Goal: Task Accomplishment & Management: Use online tool/utility

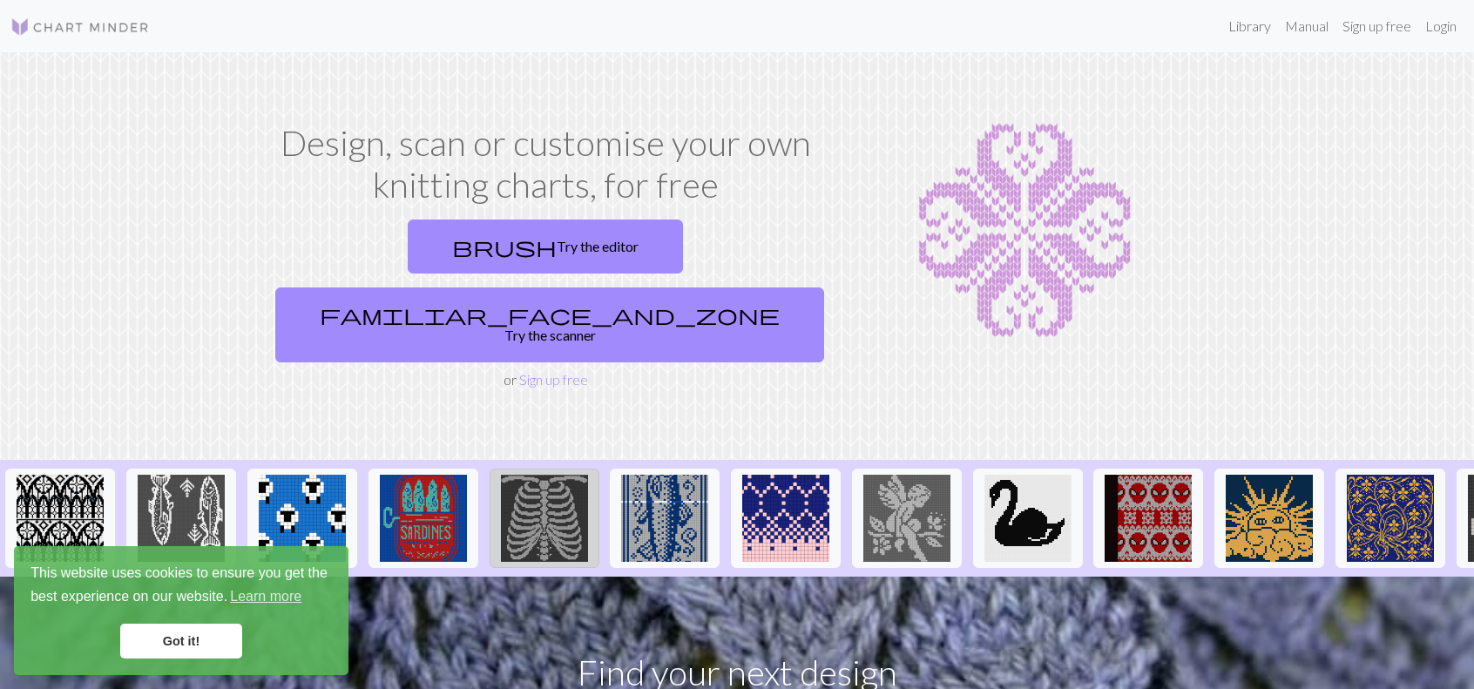
click at [551, 475] on img at bounding box center [544, 518] width 87 height 87
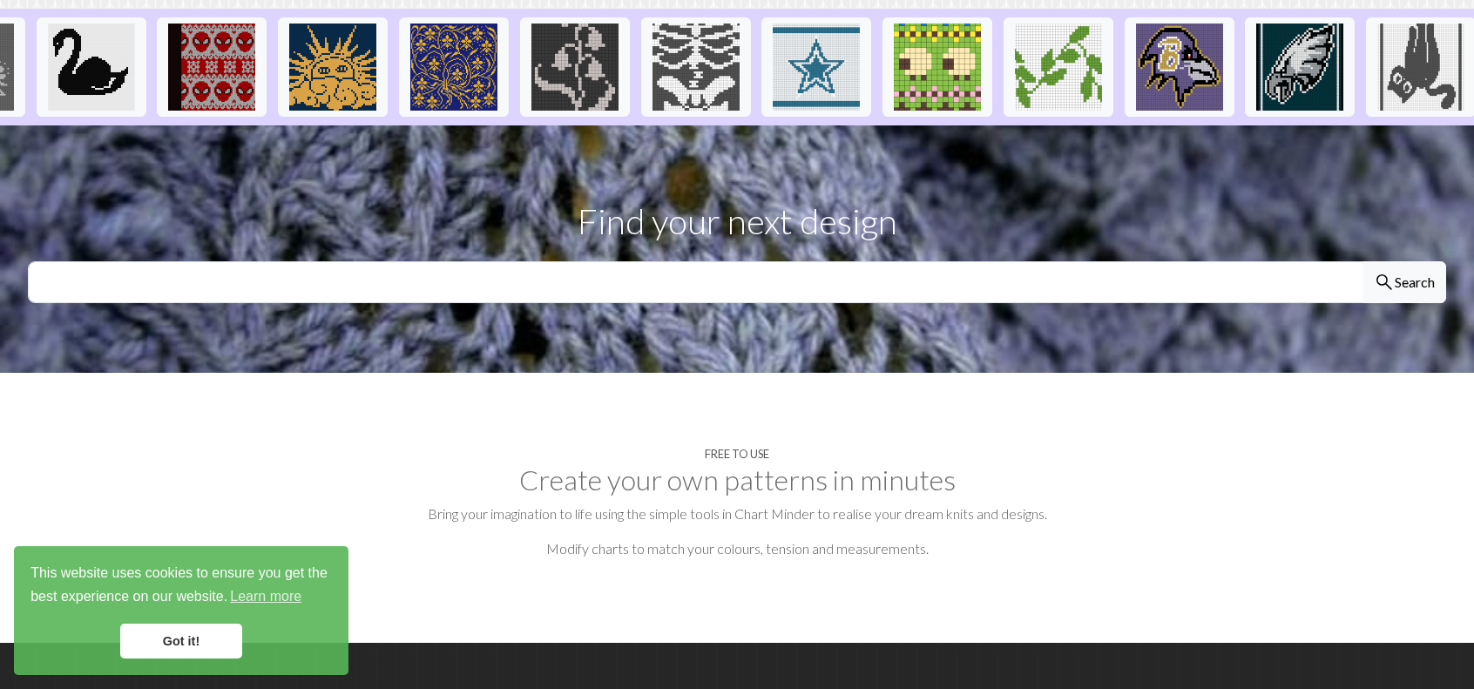
scroll to position [452, 0]
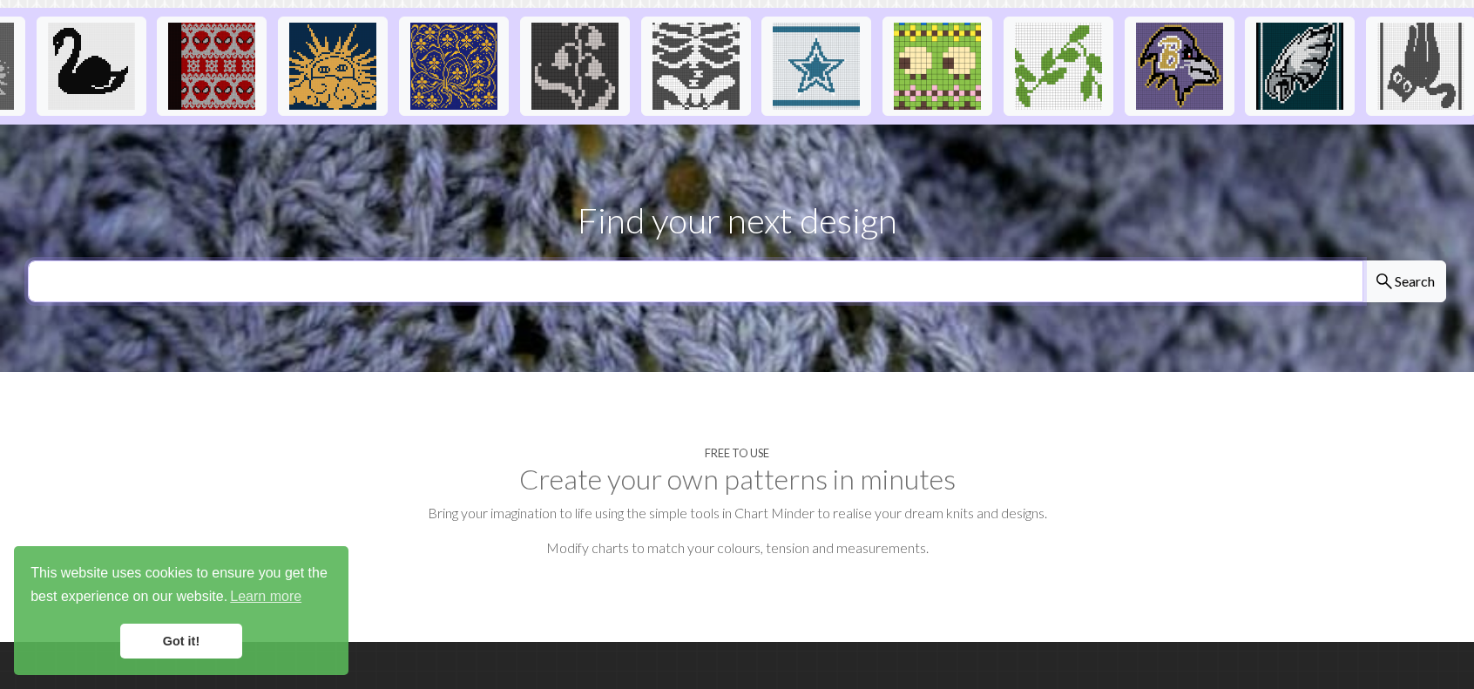
click at [517, 260] on input "text" at bounding box center [696, 281] width 1336 height 42
type input "marvel"
click at [1363, 260] on button "search Search" at bounding box center [1405, 281] width 84 height 42
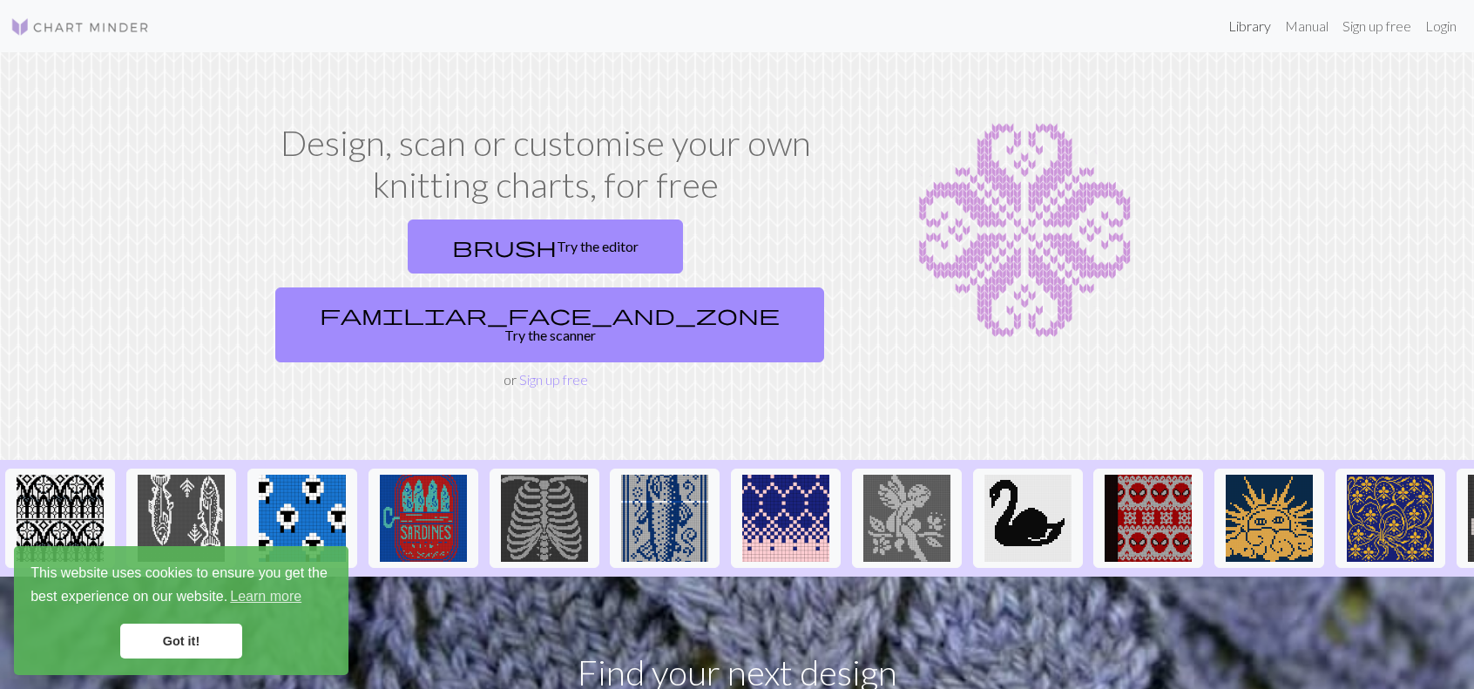
click at [1241, 25] on link "Library" at bounding box center [1249, 26] width 57 height 35
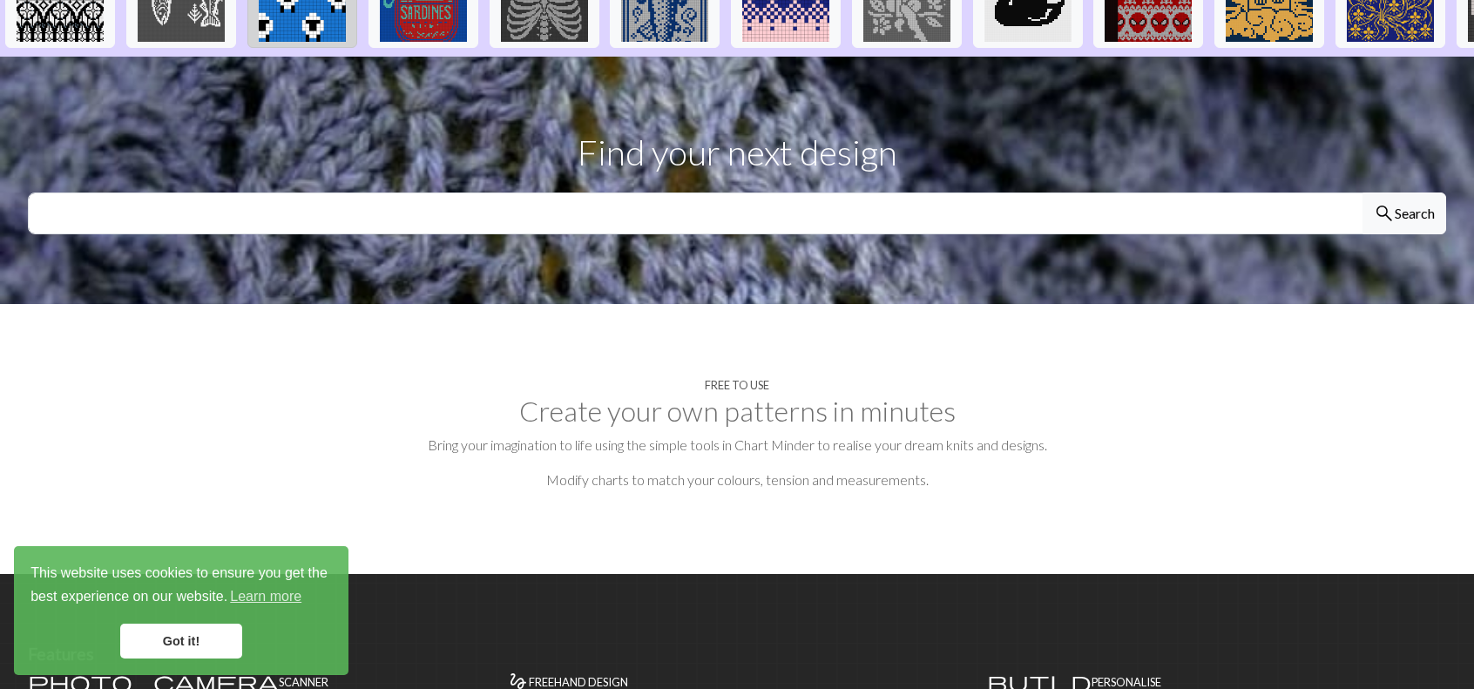
scroll to position [550, 0]
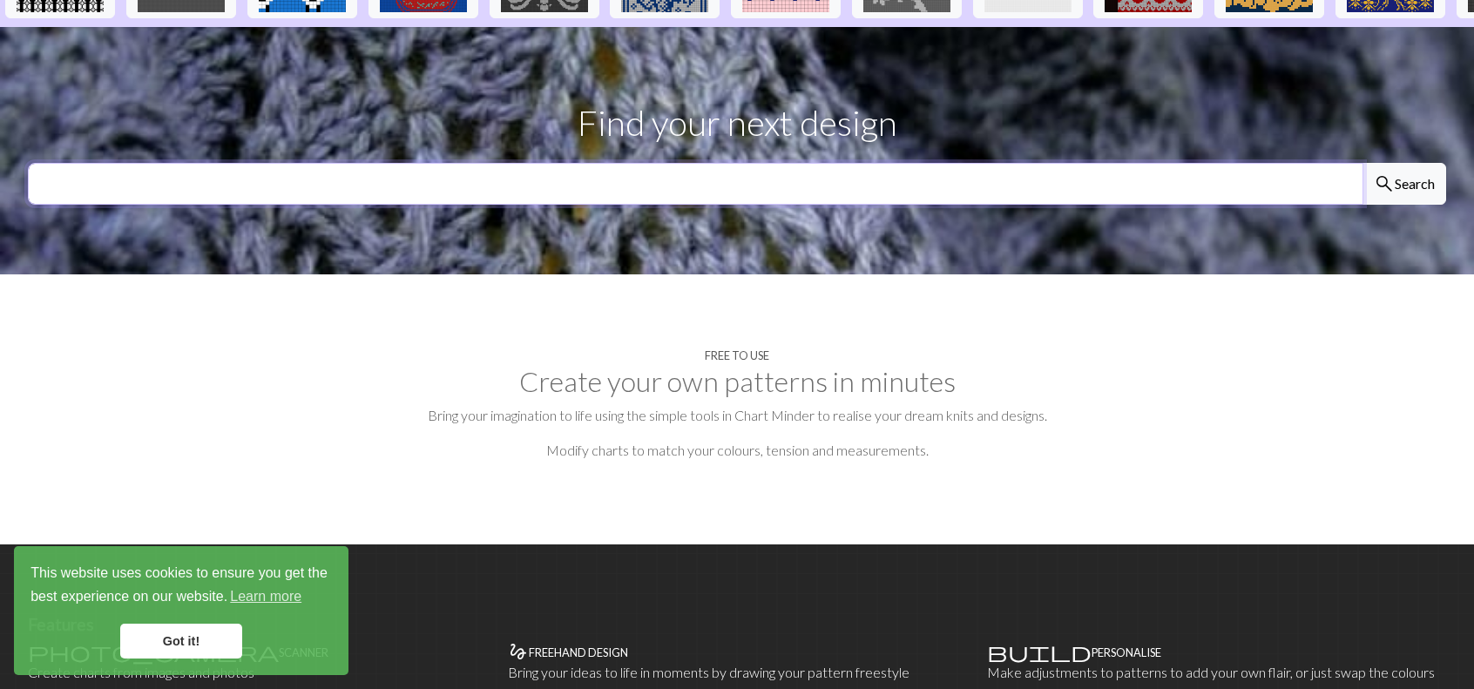
click at [754, 163] on input "text" at bounding box center [696, 184] width 1336 height 42
type input "minecraft"
click at [1363, 163] on button "search Search" at bounding box center [1405, 184] width 84 height 42
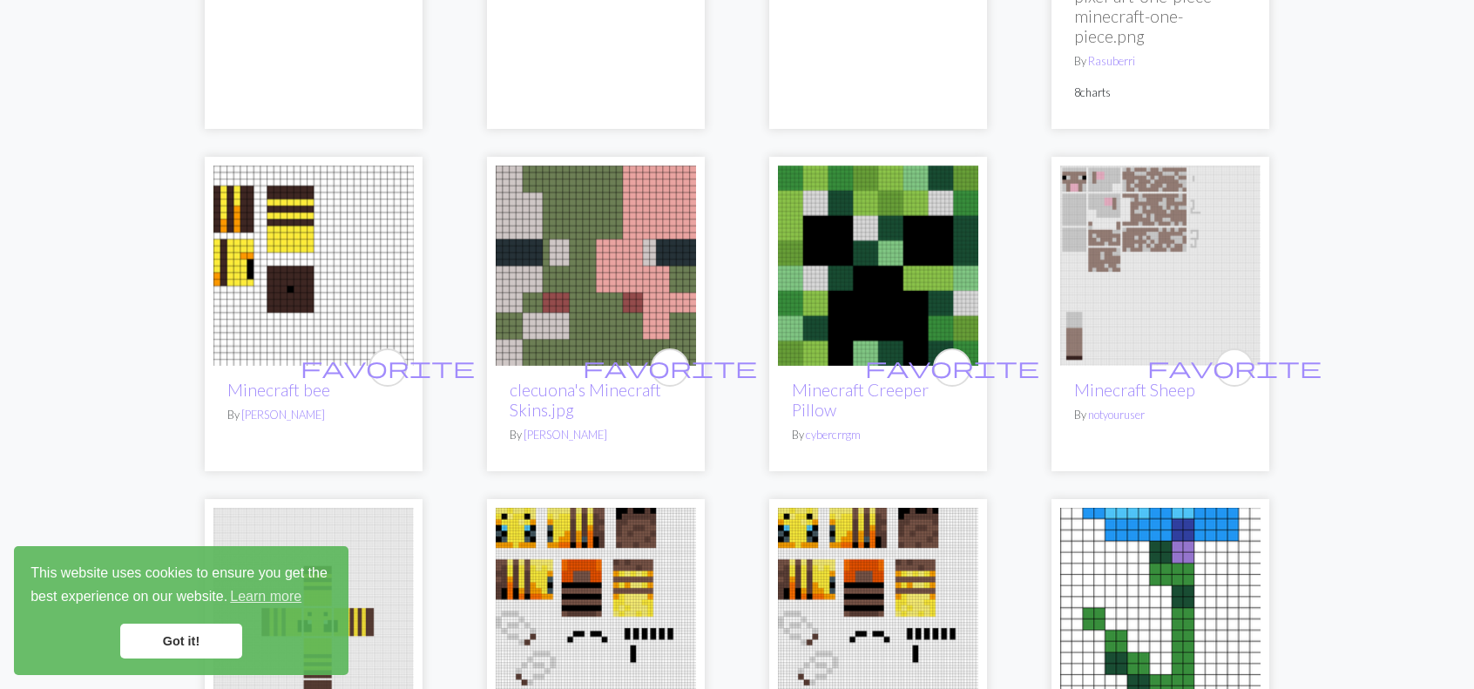
scroll to position [4037, 0]
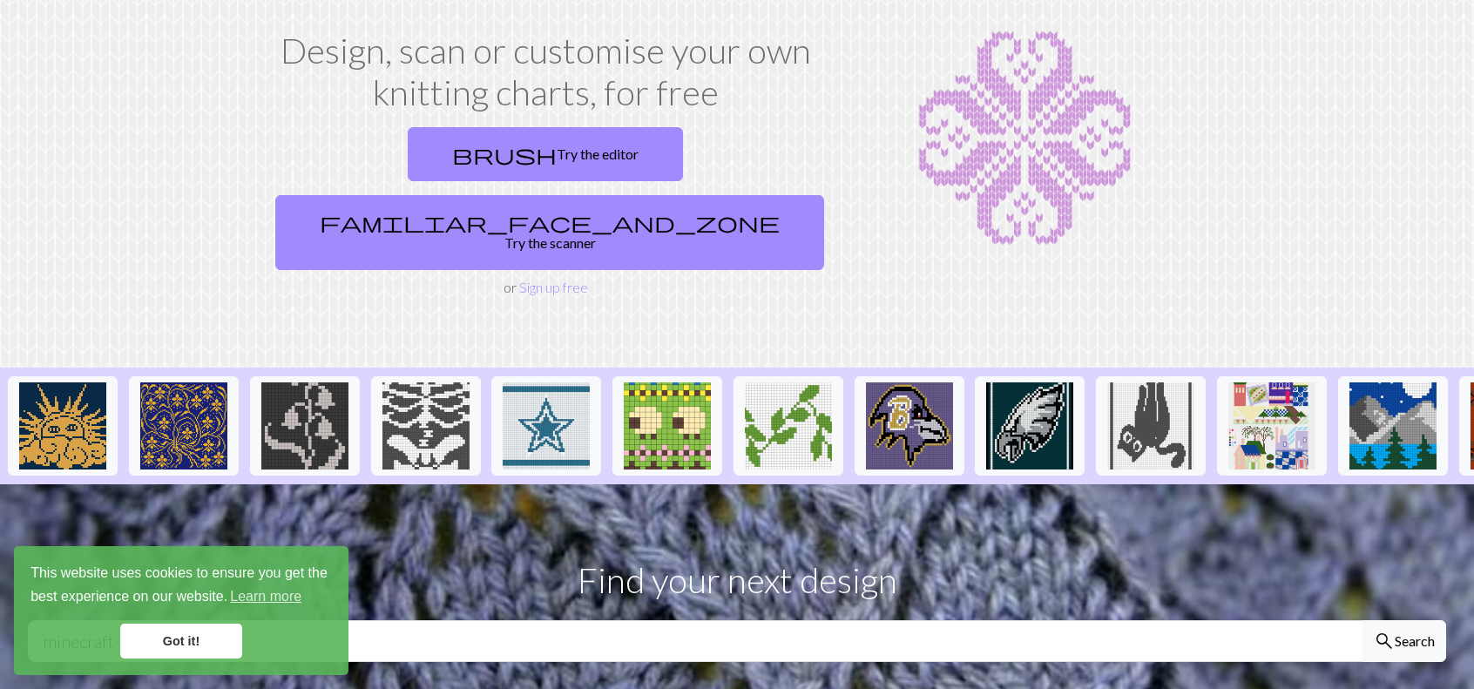
scroll to position [0, 1534]
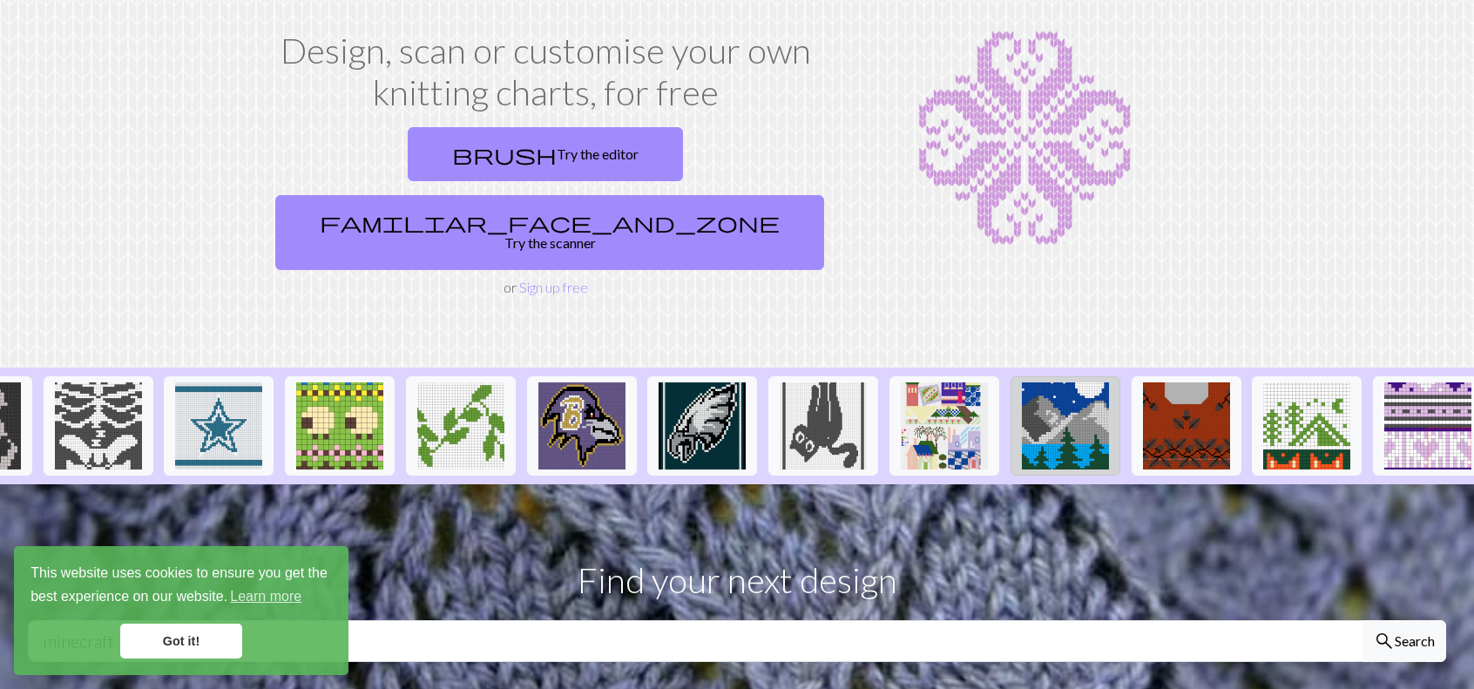
click at [1061, 382] on img at bounding box center [1065, 425] width 87 height 87
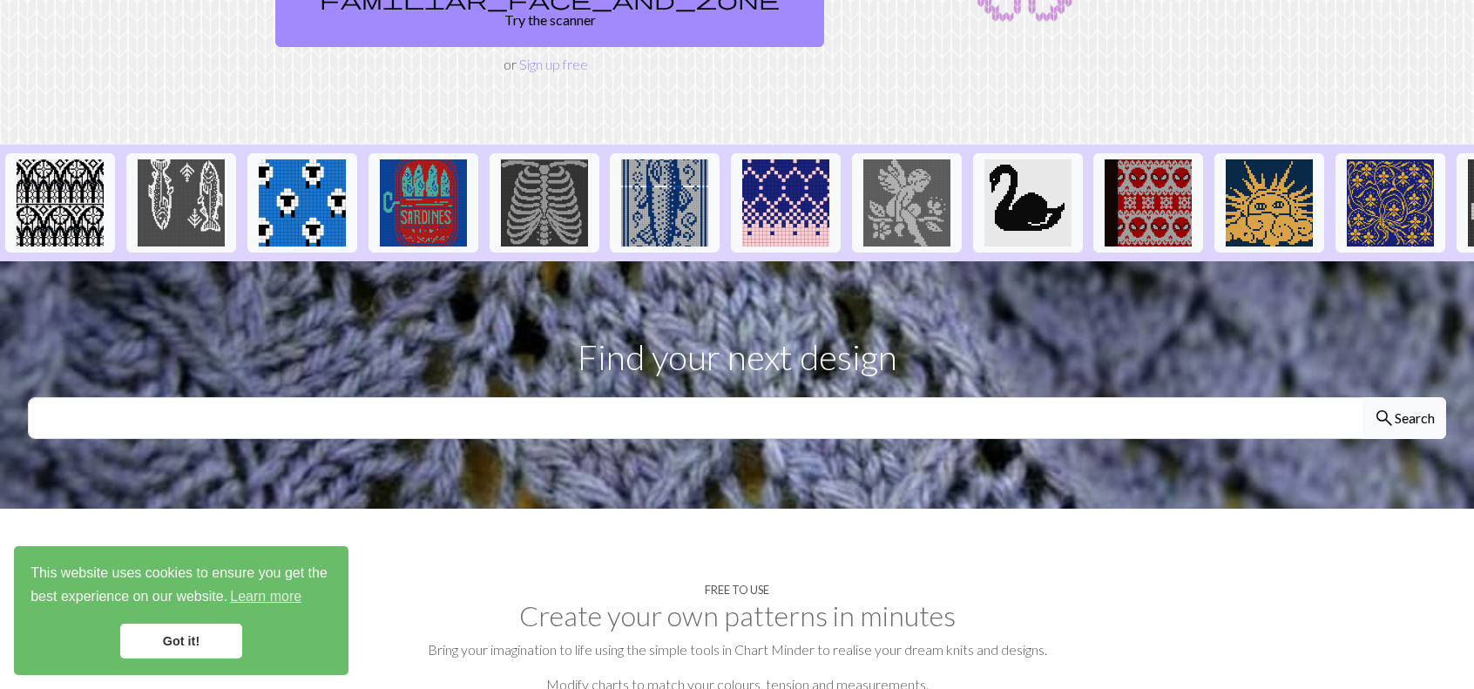
scroll to position [333, 0]
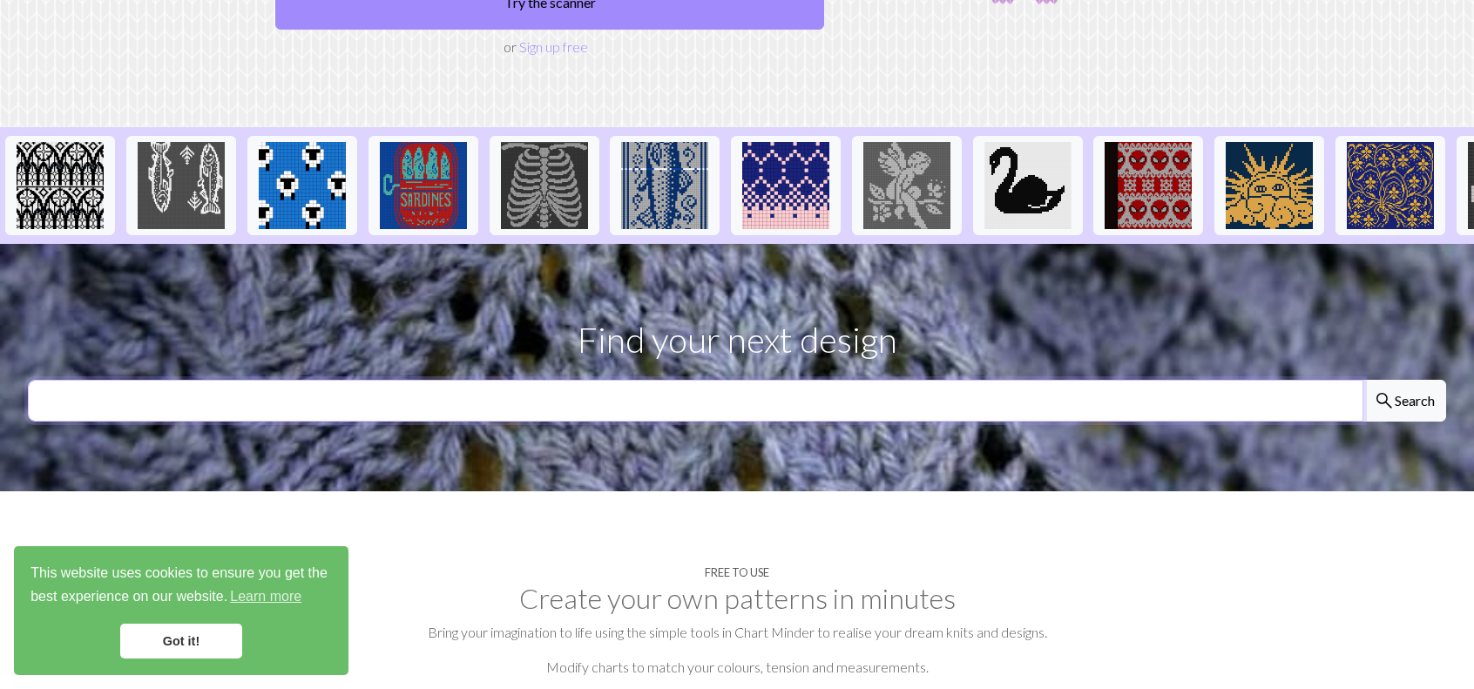
click at [679, 380] on input "text" at bounding box center [696, 401] width 1336 height 42
type input "australia"
click at [1363, 380] on button "search Search" at bounding box center [1405, 401] width 84 height 42
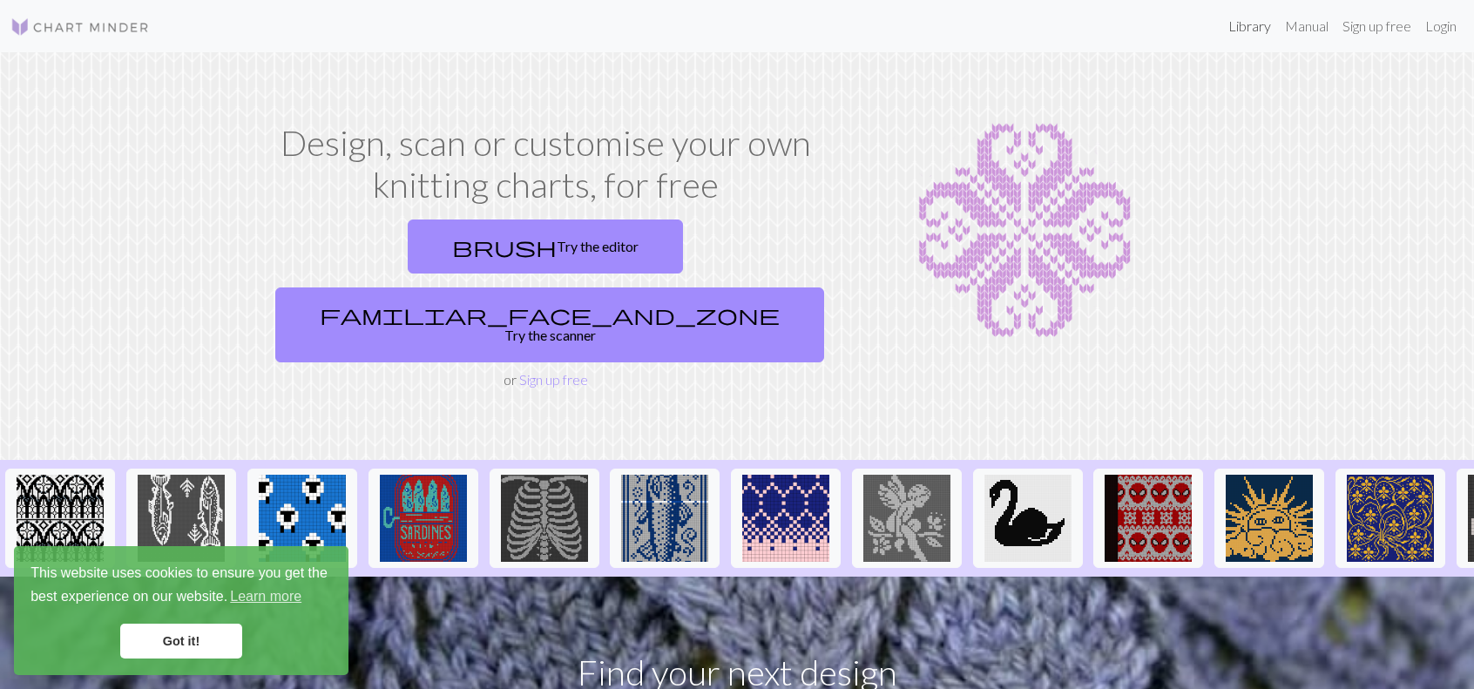
click at [1262, 22] on link "Library" at bounding box center [1249, 26] width 57 height 35
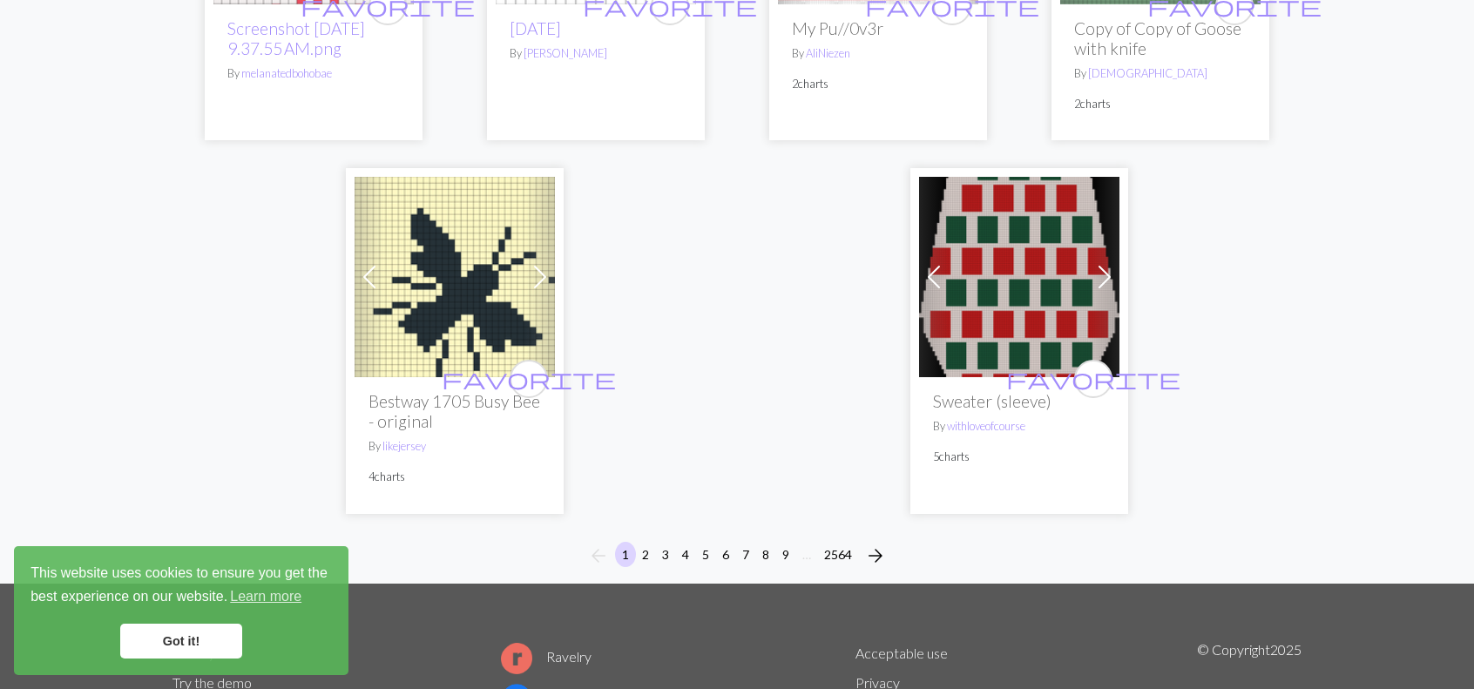
scroll to position [4517, 0]
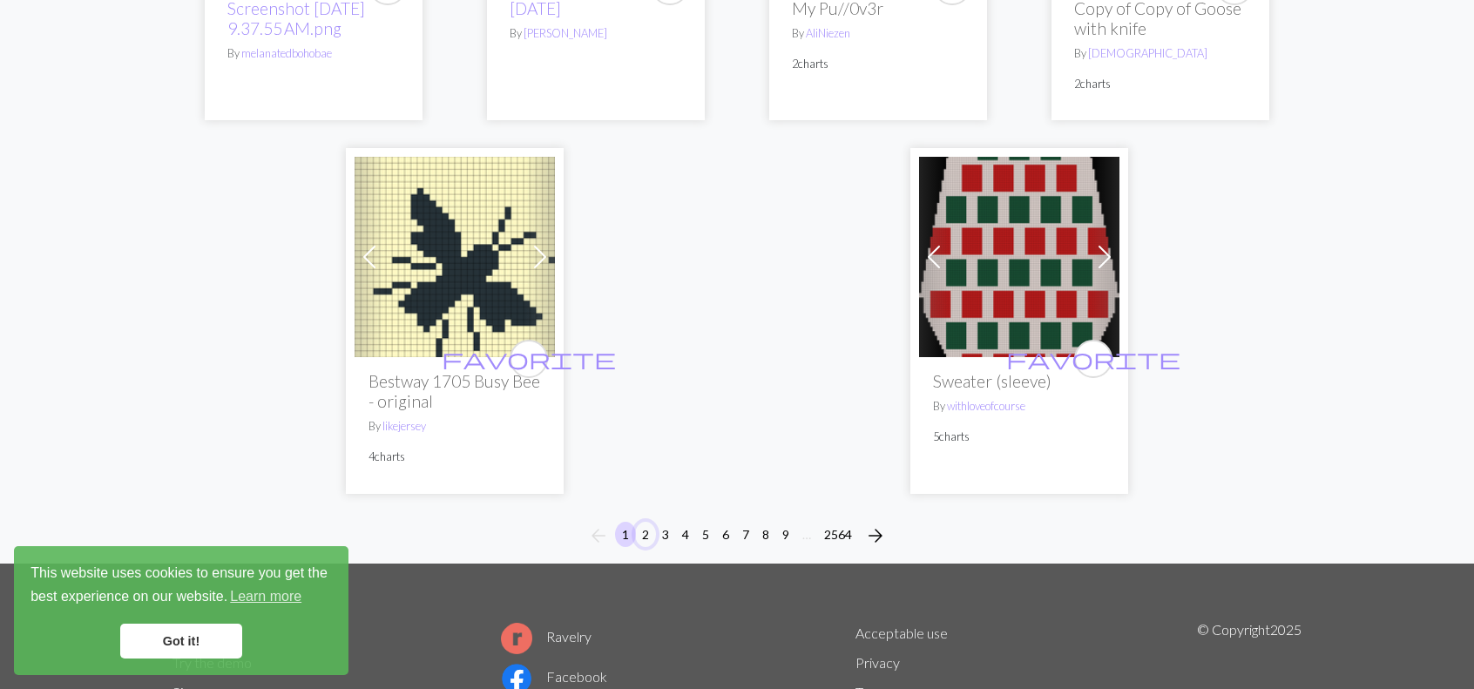
click at [645, 522] on button "2" at bounding box center [645, 534] width 21 height 25
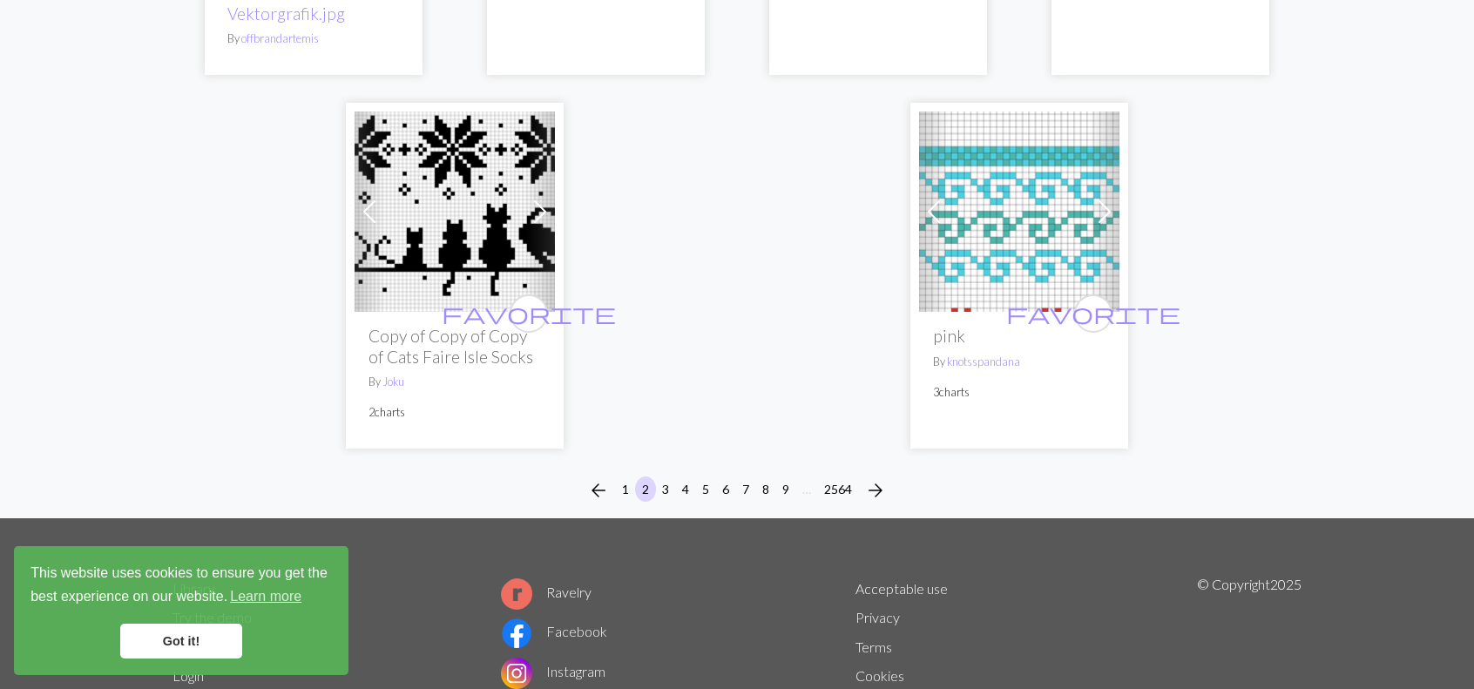
scroll to position [4521, 0]
click at [667, 476] on button "3" at bounding box center [665, 488] width 21 height 25
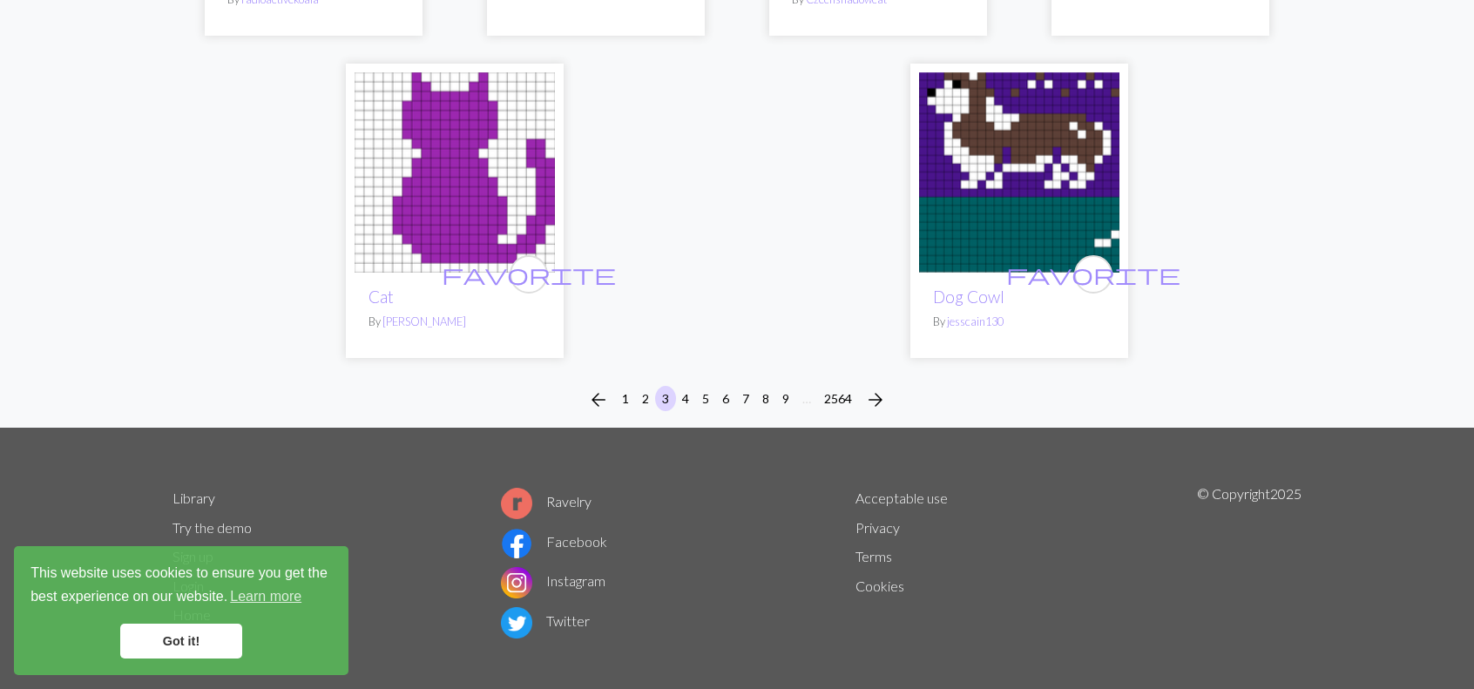
scroll to position [4592, 0]
click at [690, 385] on button "4" at bounding box center [685, 397] width 21 height 25
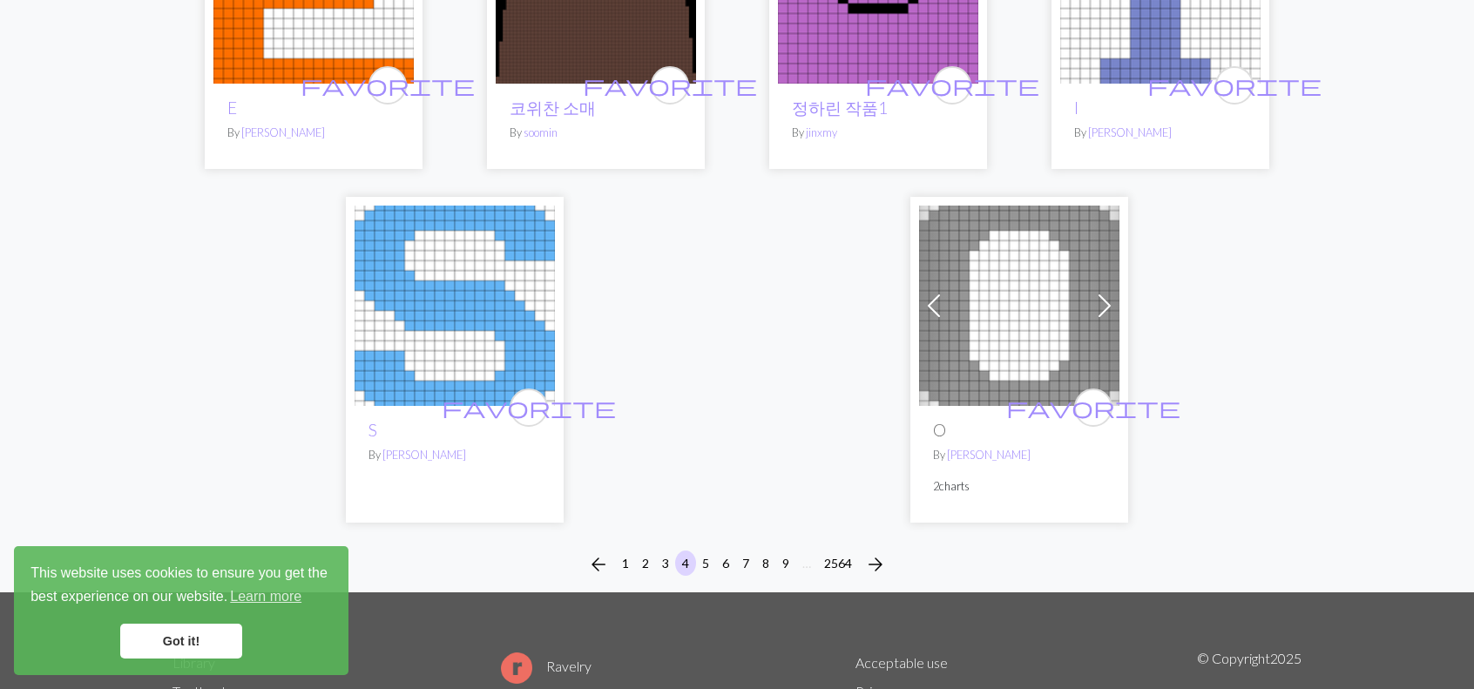
scroll to position [4591, 0]
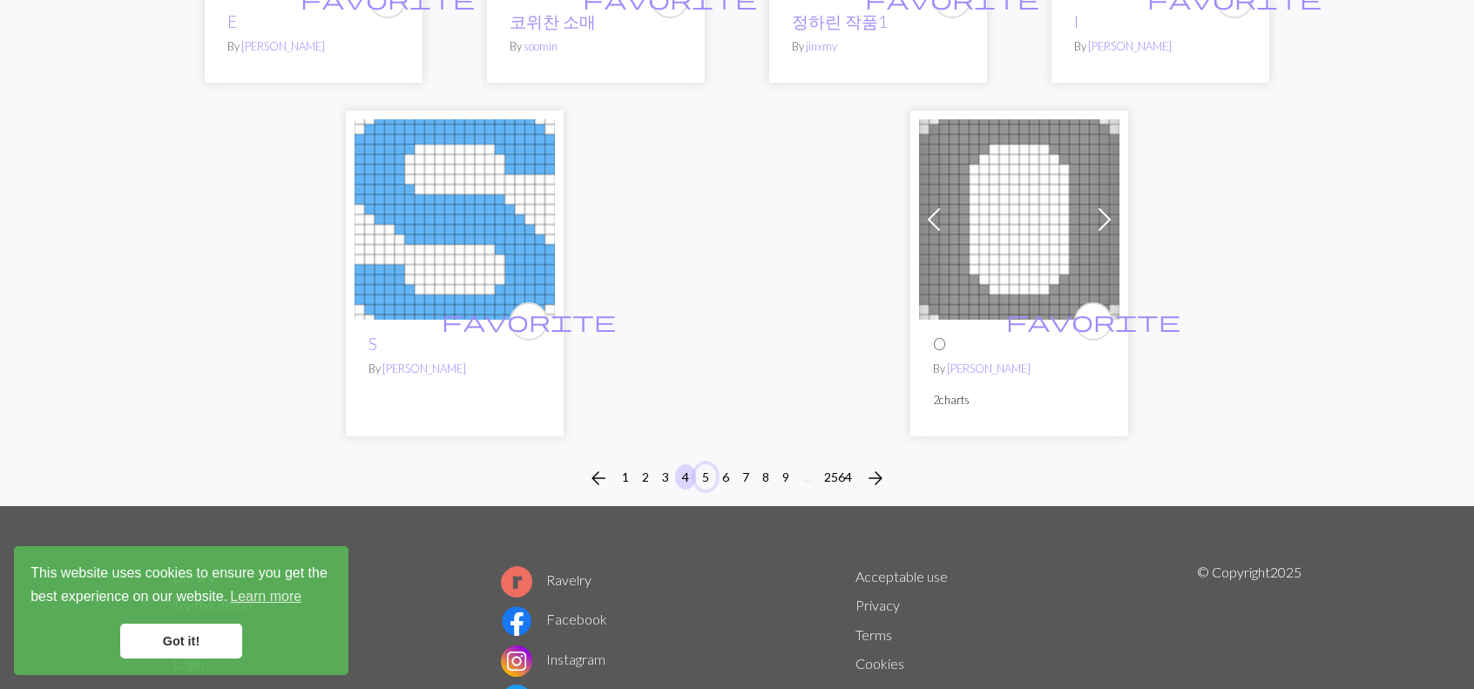
click at [703, 464] on button "5" at bounding box center [705, 476] width 21 height 25
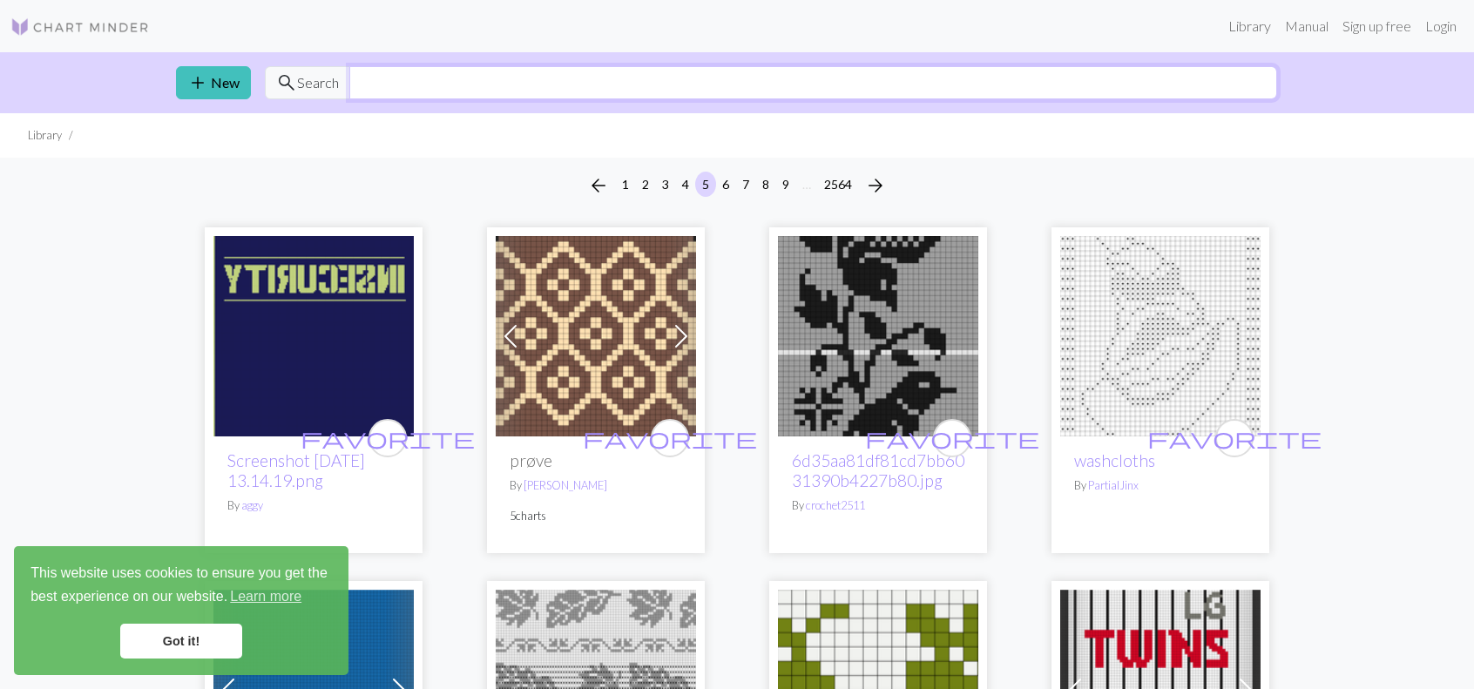
click at [490, 85] on input "text" at bounding box center [813, 82] width 928 height 33
type input "portal"
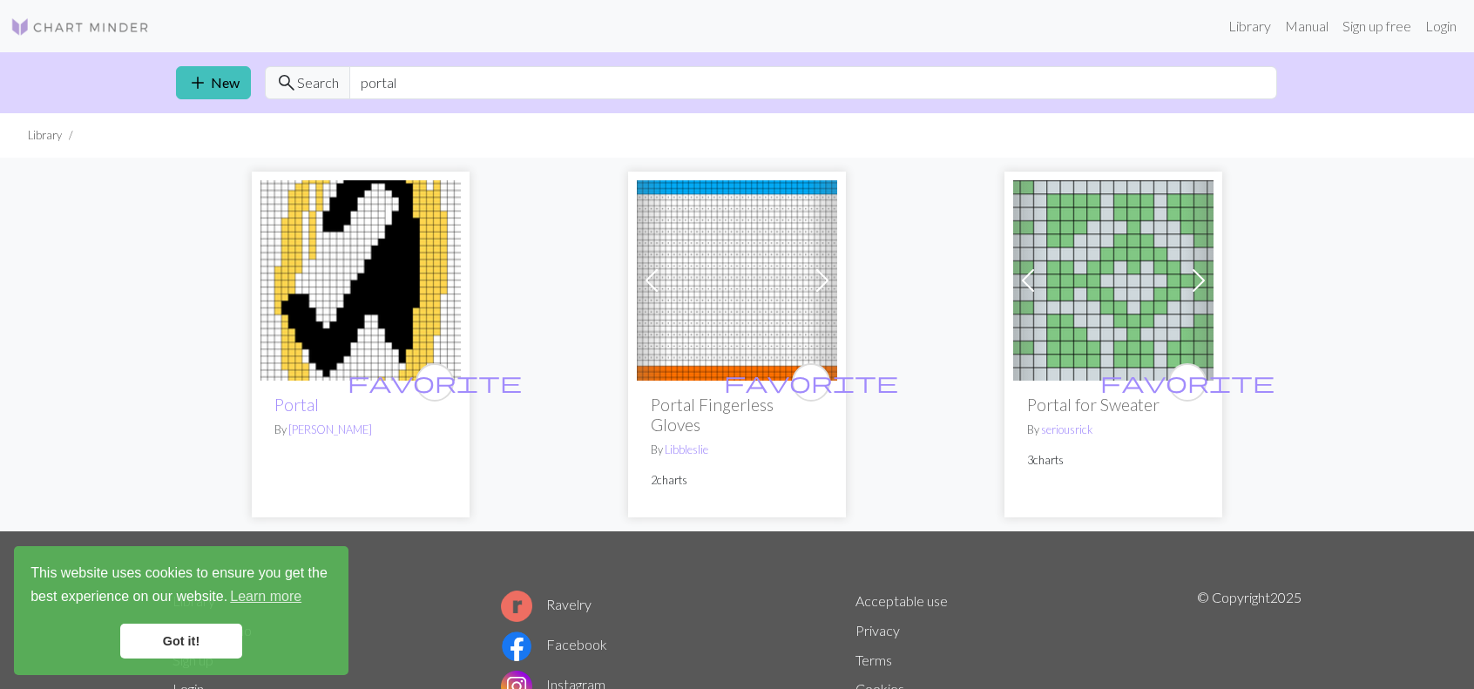
click at [1201, 274] on span at bounding box center [1199, 281] width 28 height 28
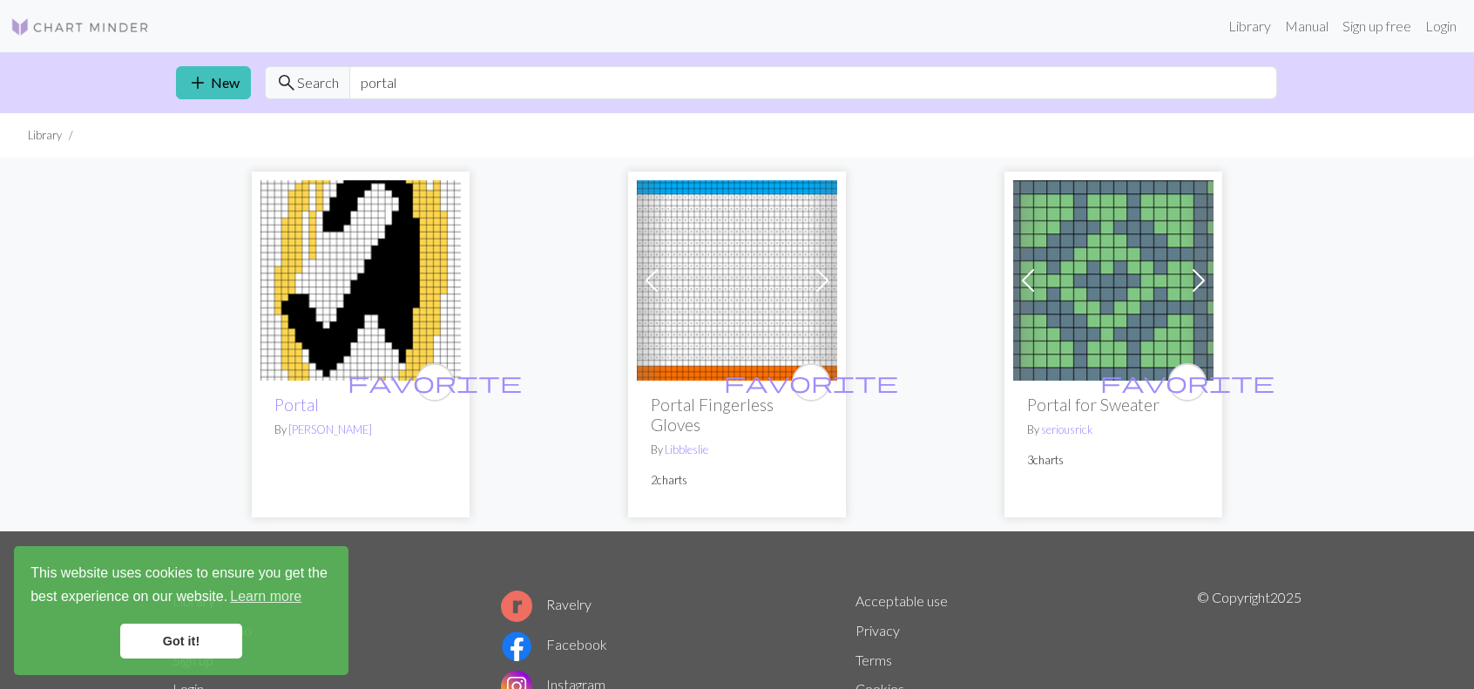
click at [1201, 274] on span at bounding box center [1199, 281] width 28 height 28
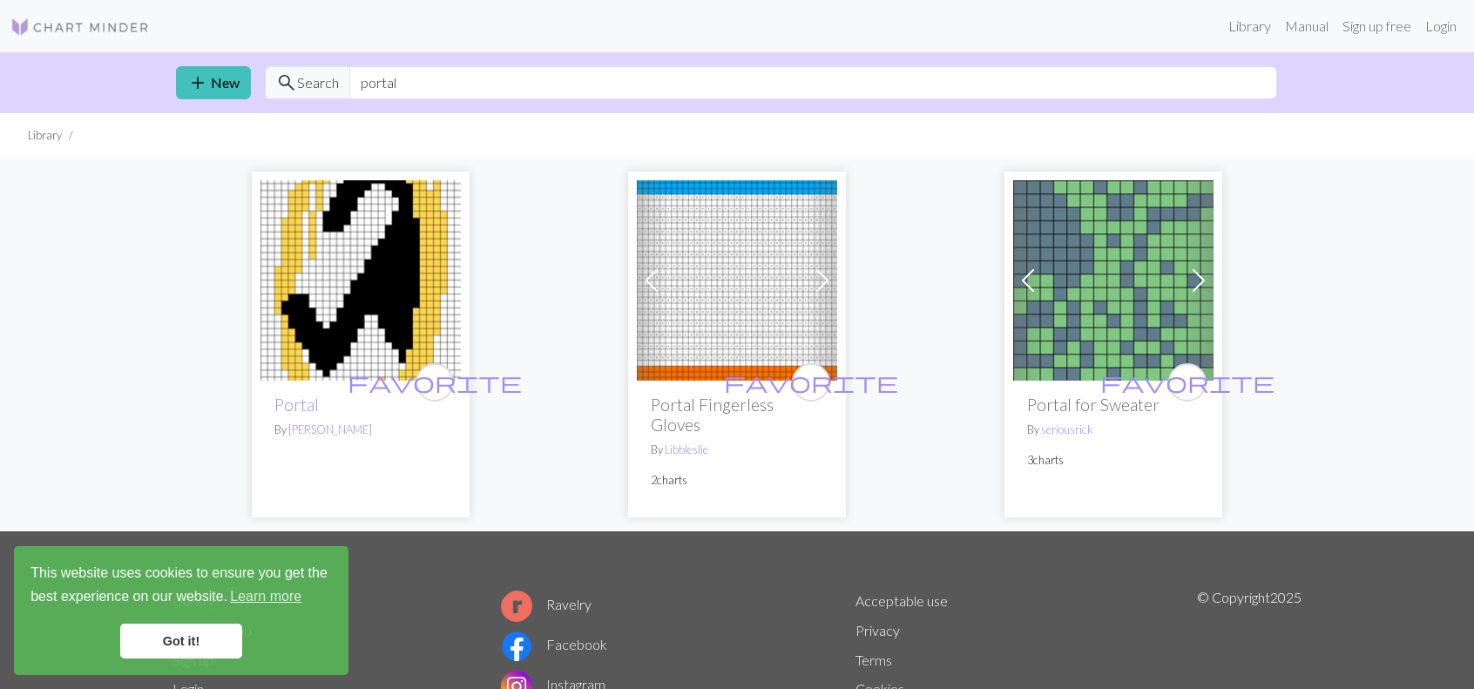
click at [1201, 274] on span at bounding box center [1199, 281] width 28 height 28
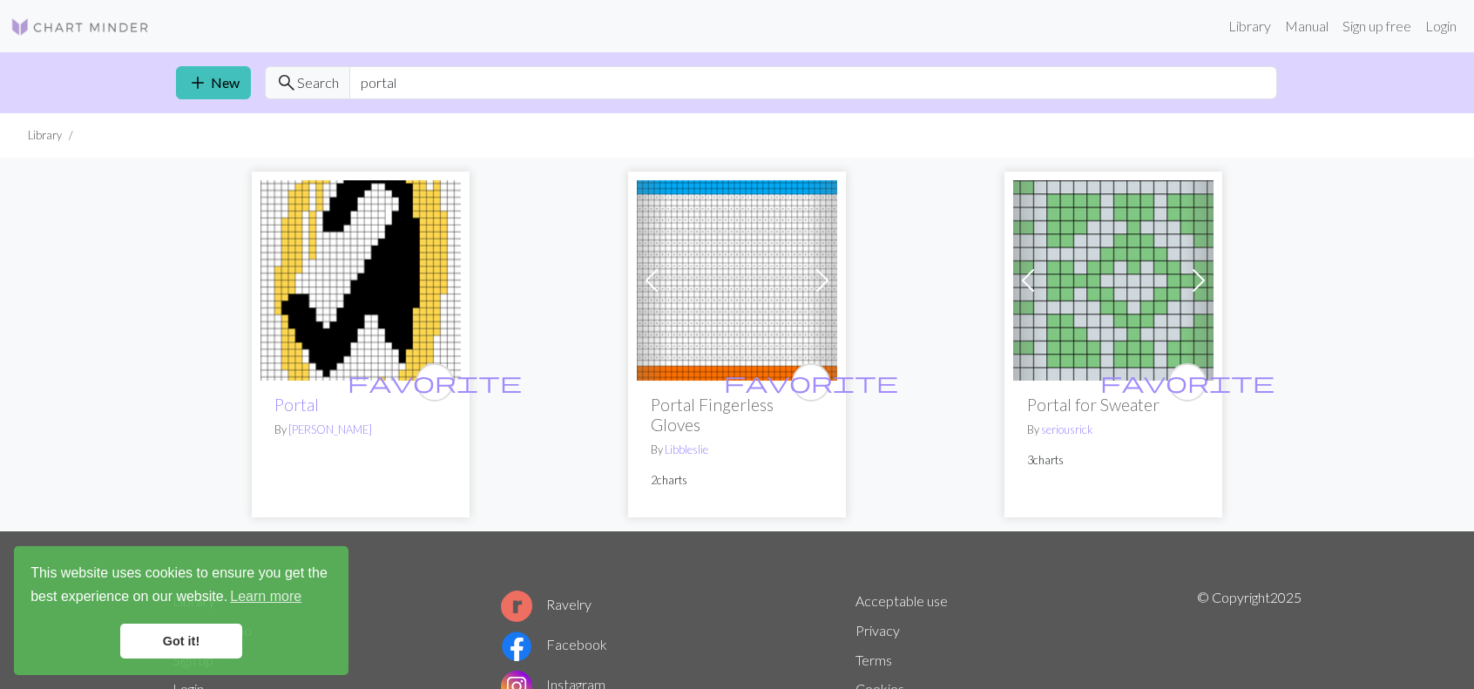
click at [1102, 327] on img at bounding box center [1113, 280] width 200 height 200
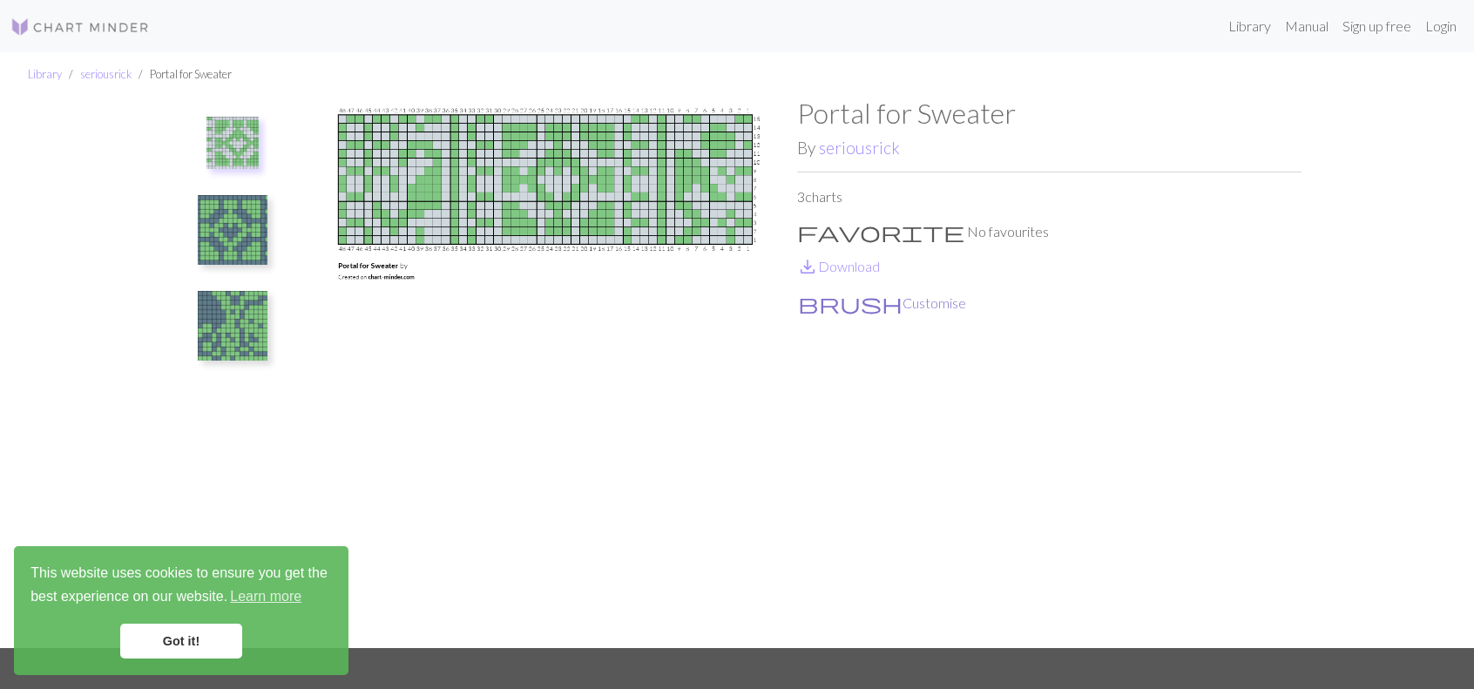
click at [834, 302] on button "brush Customise" at bounding box center [882, 303] width 170 height 23
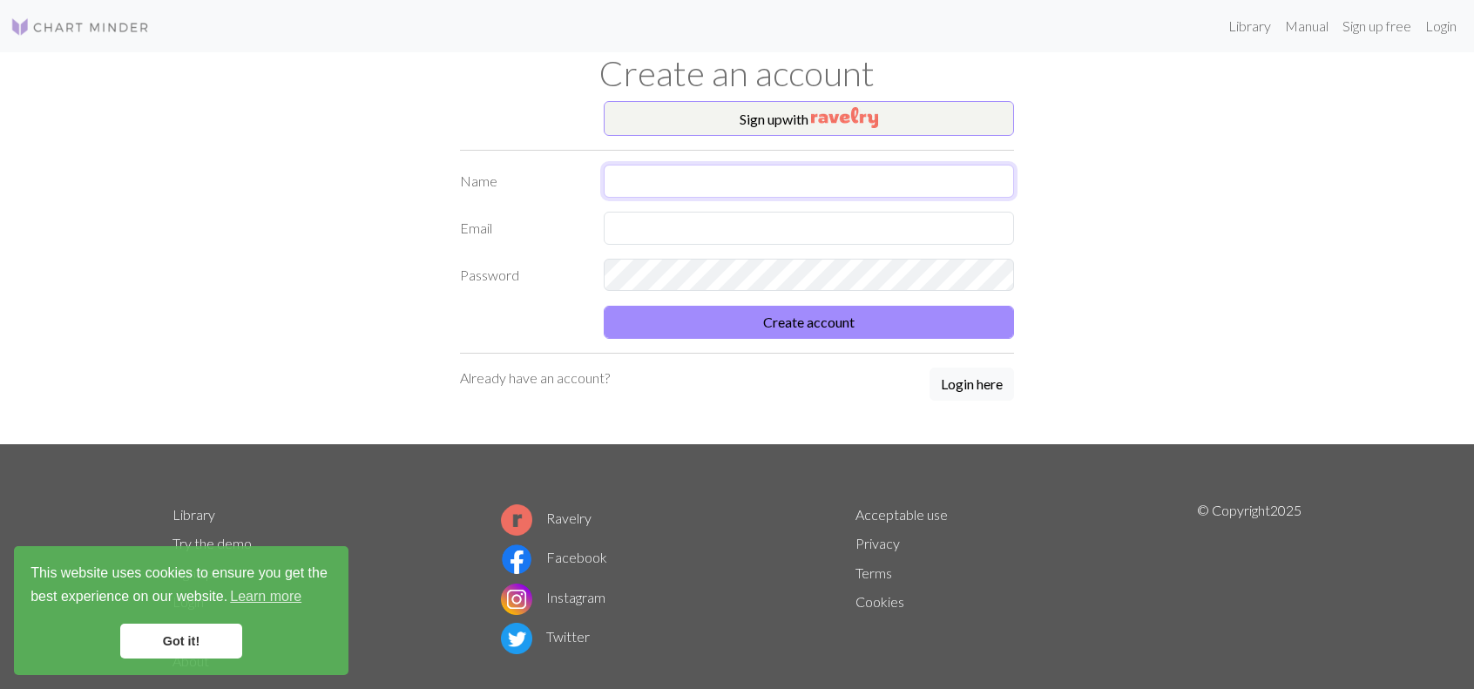
click at [736, 170] on input "text" at bounding box center [809, 181] width 410 height 33
type input "Victoria"
type input "victoria.pa.jeffery@gmail.com"
click at [604, 306] on button "Create account" at bounding box center [809, 322] width 410 height 33
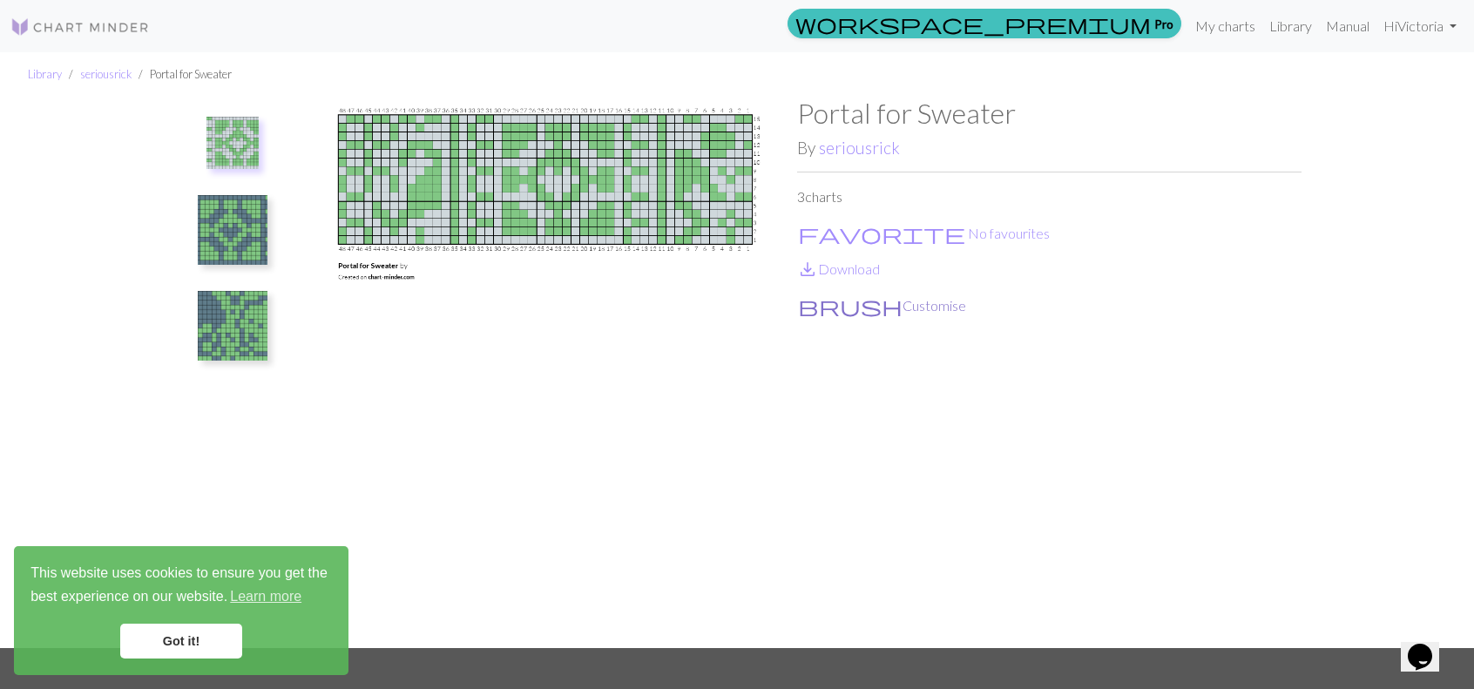
click at [854, 298] on button "brush Customise" at bounding box center [882, 305] width 170 height 23
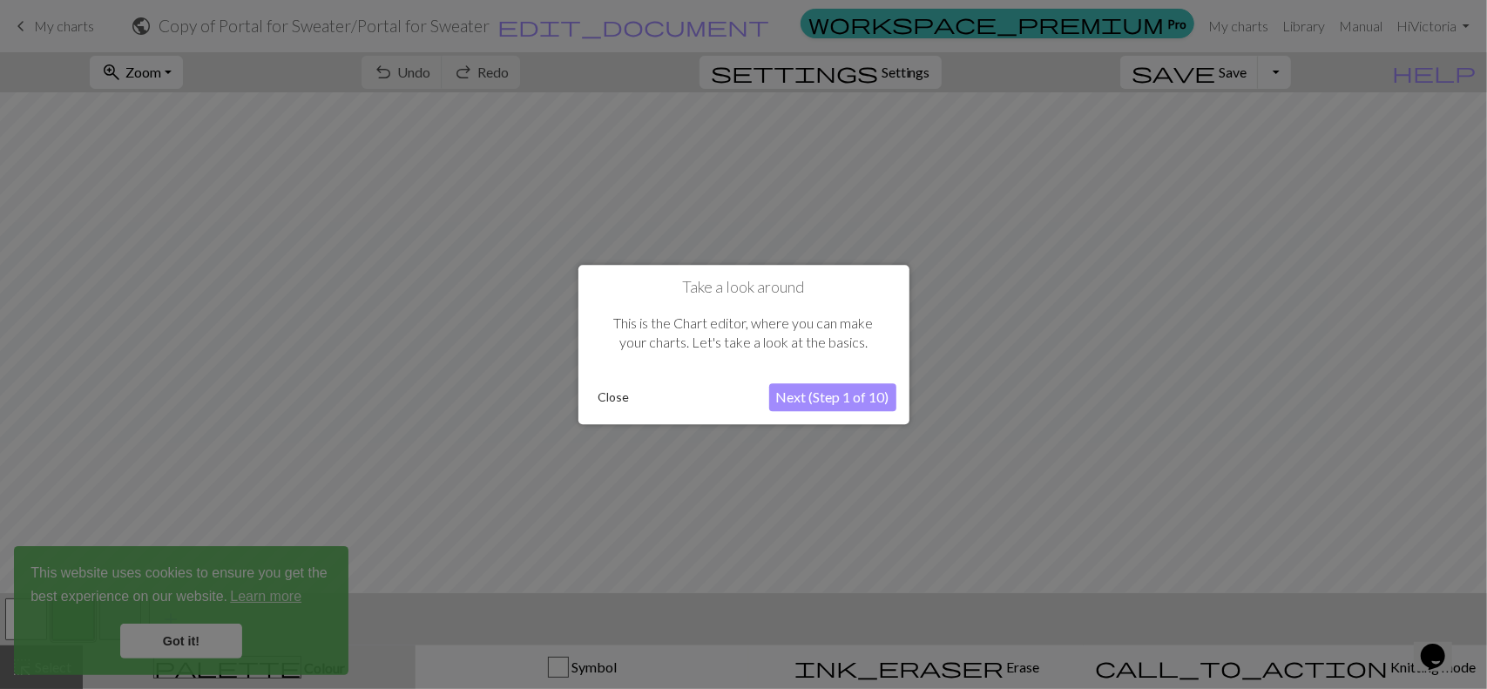
click at [865, 396] on button "Next (Step 1 of 10)" at bounding box center [832, 397] width 127 height 28
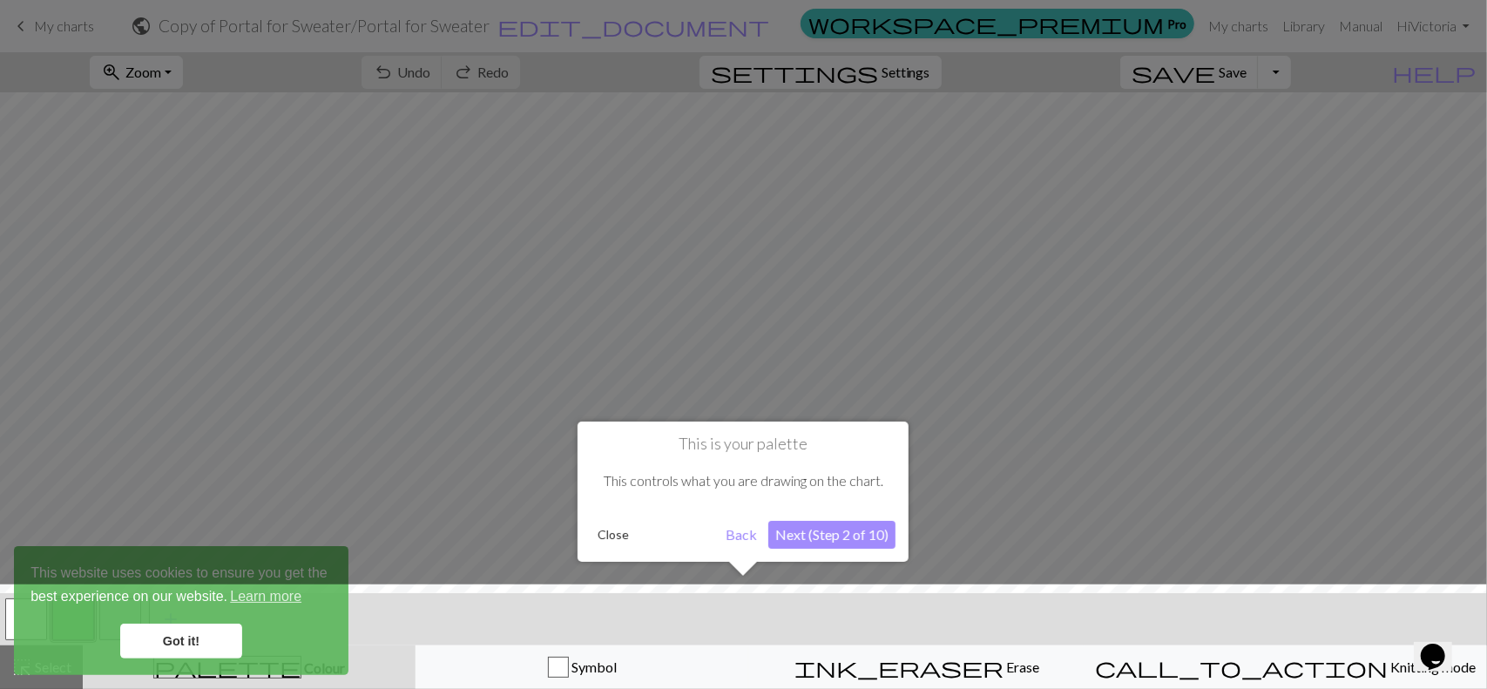
click at [842, 536] on button "Next (Step 2 of 10)" at bounding box center [831, 535] width 127 height 28
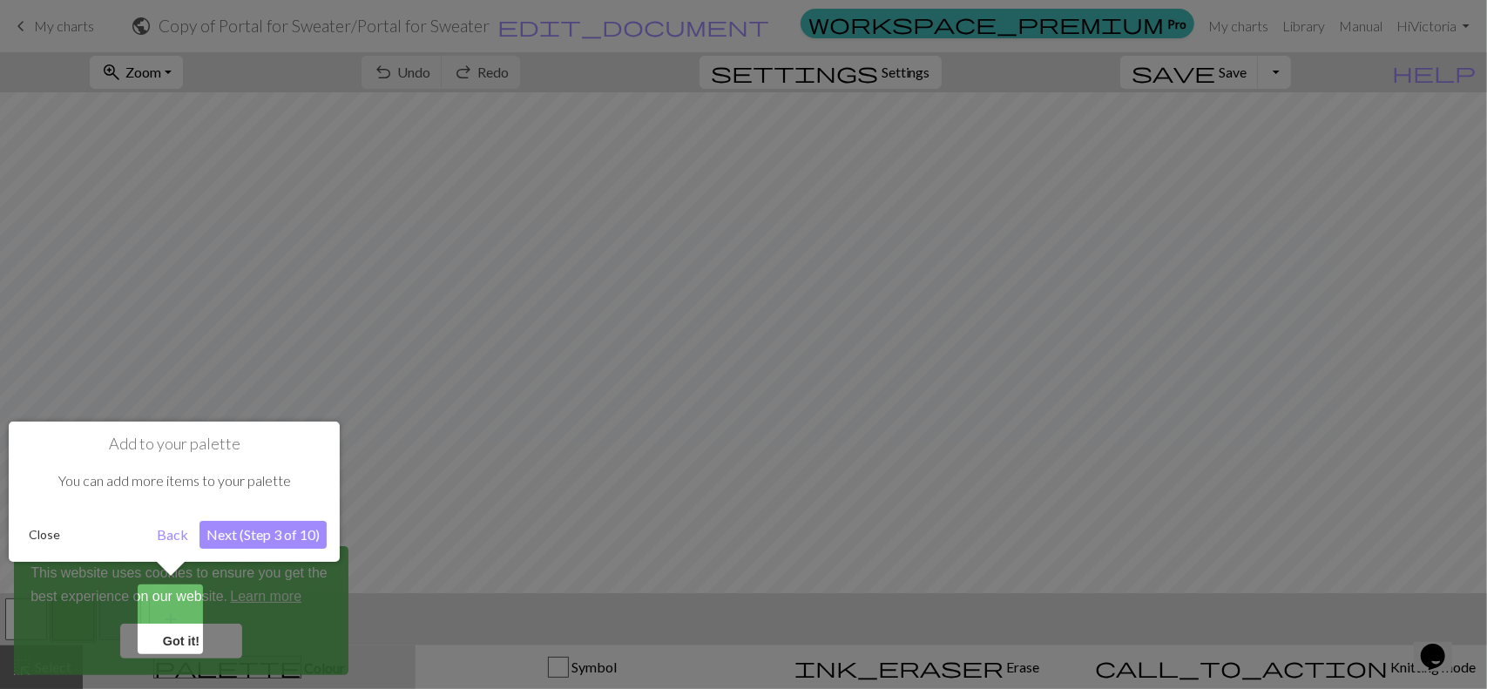
click at [263, 532] on button "Next (Step 3 of 10)" at bounding box center [263, 535] width 127 height 28
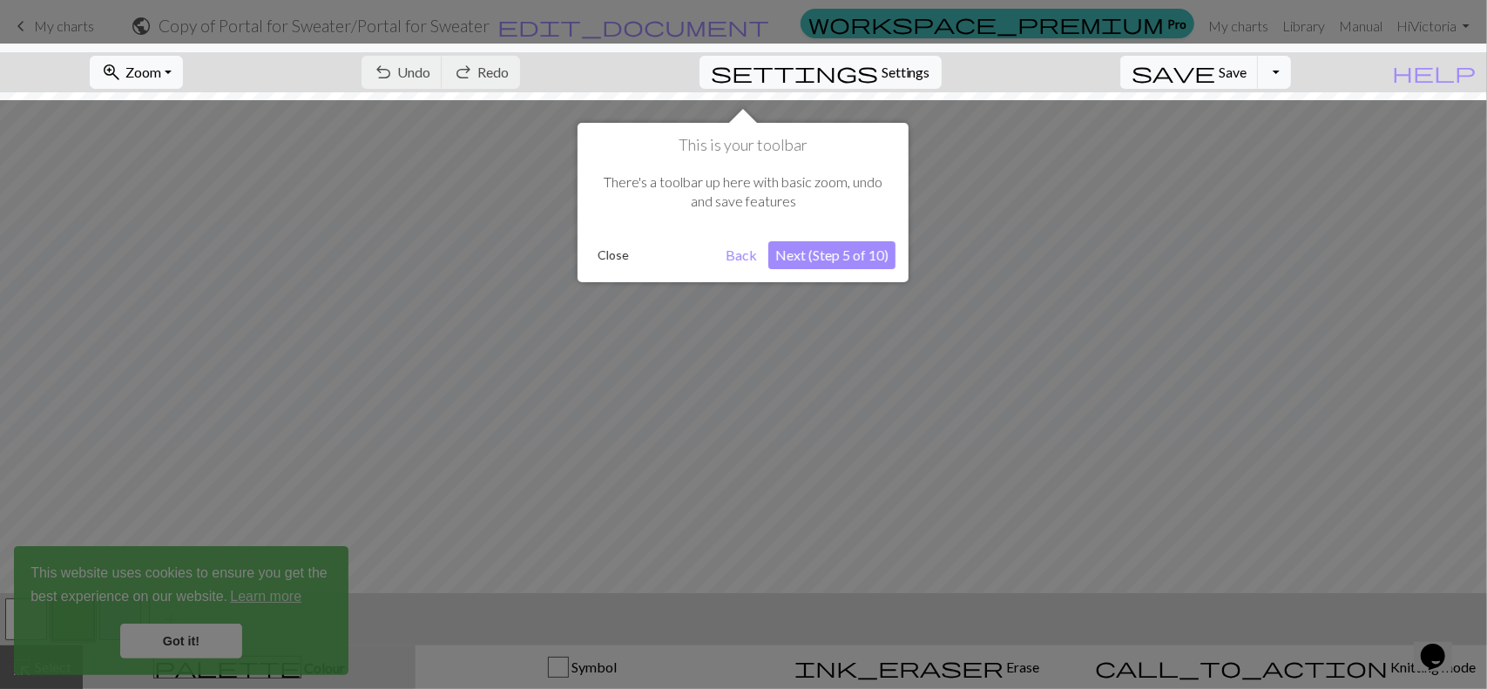
click at [826, 253] on button "Next (Step 5 of 10)" at bounding box center [831, 255] width 127 height 28
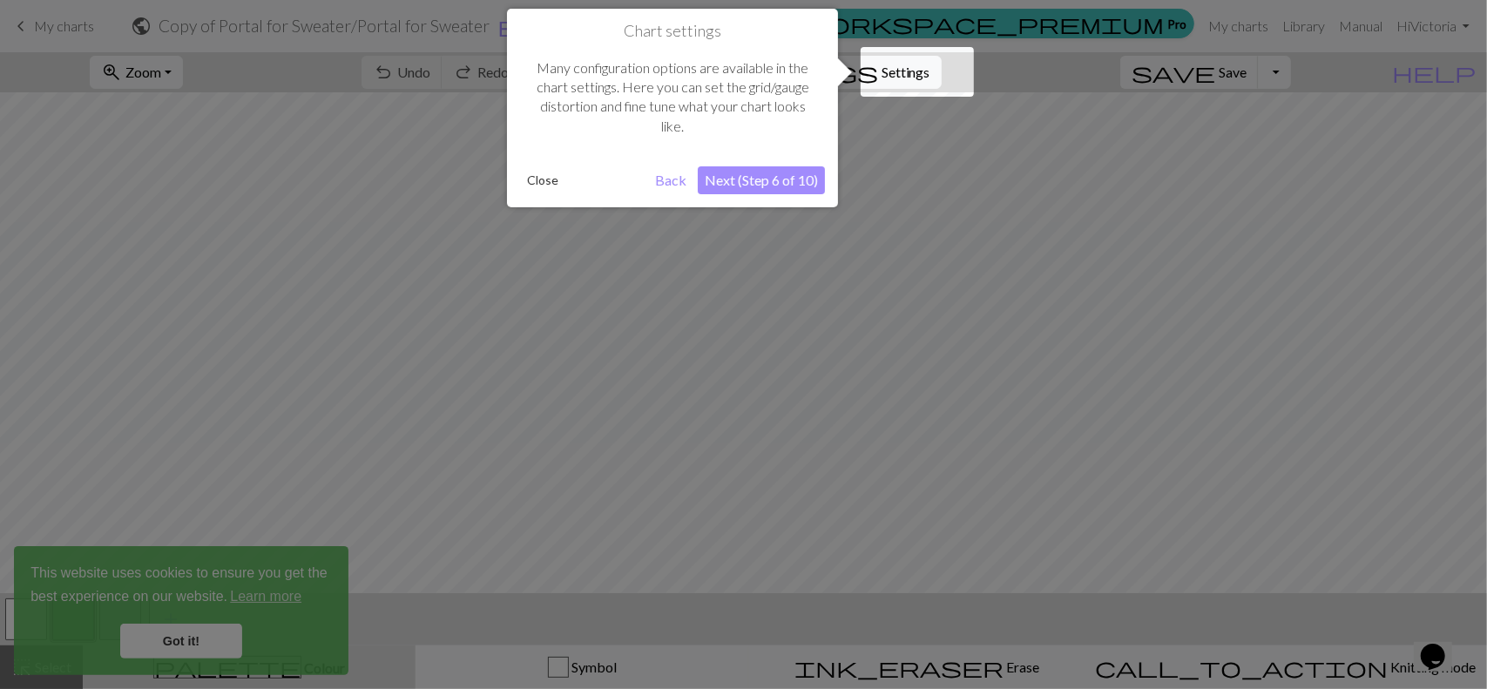
click at [746, 183] on button "Next (Step 6 of 10)" at bounding box center [761, 180] width 127 height 28
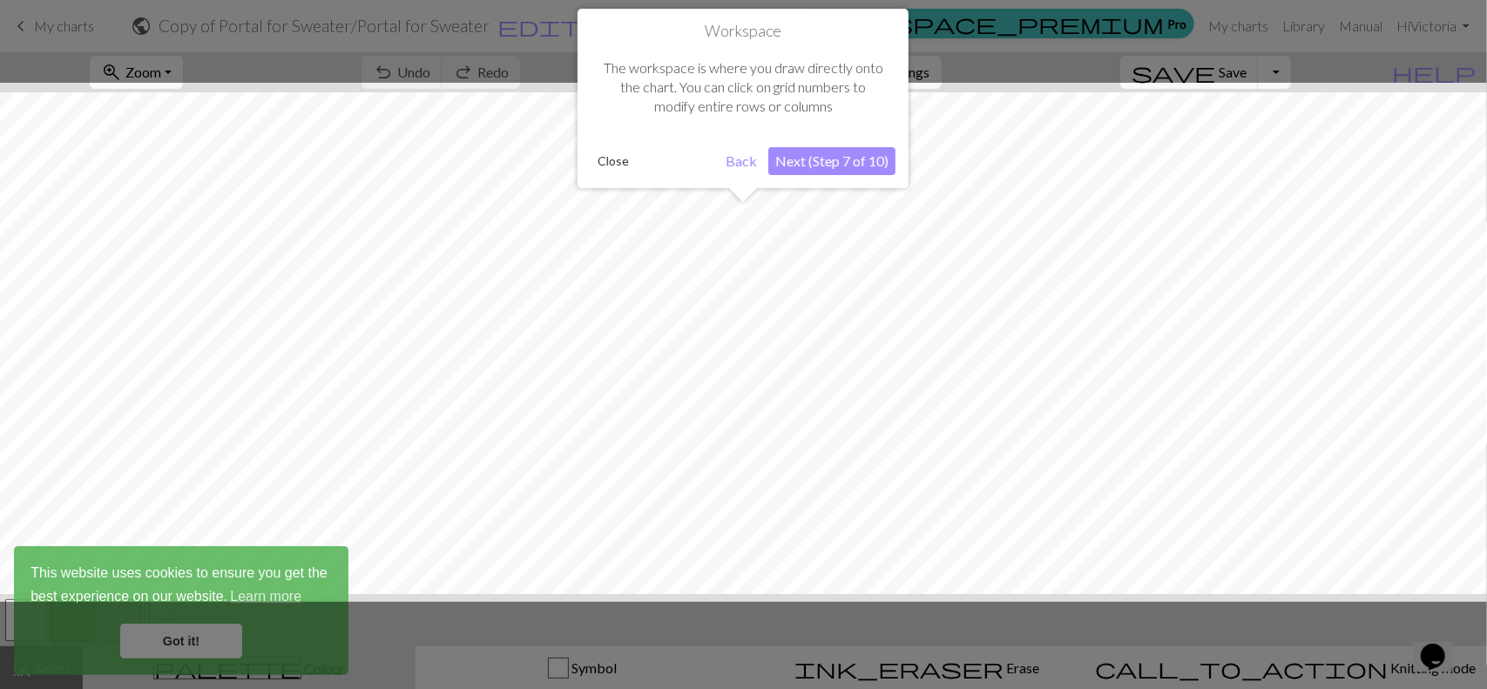
click at [815, 156] on button "Next (Step 7 of 10)" at bounding box center [831, 161] width 127 height 28
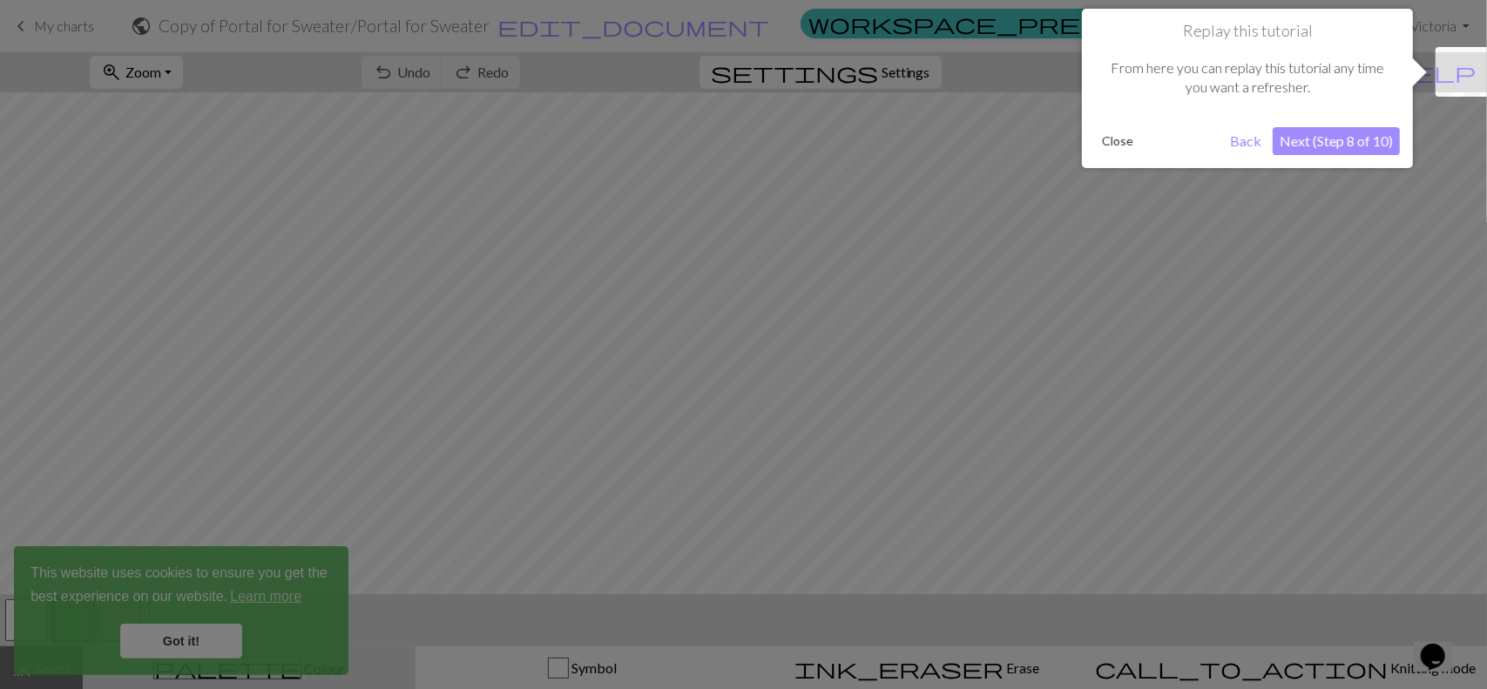
click at [1333, 137] on button "Next (Step 8 of 10)" at bounding box center [1336, 141] width 127 height 28
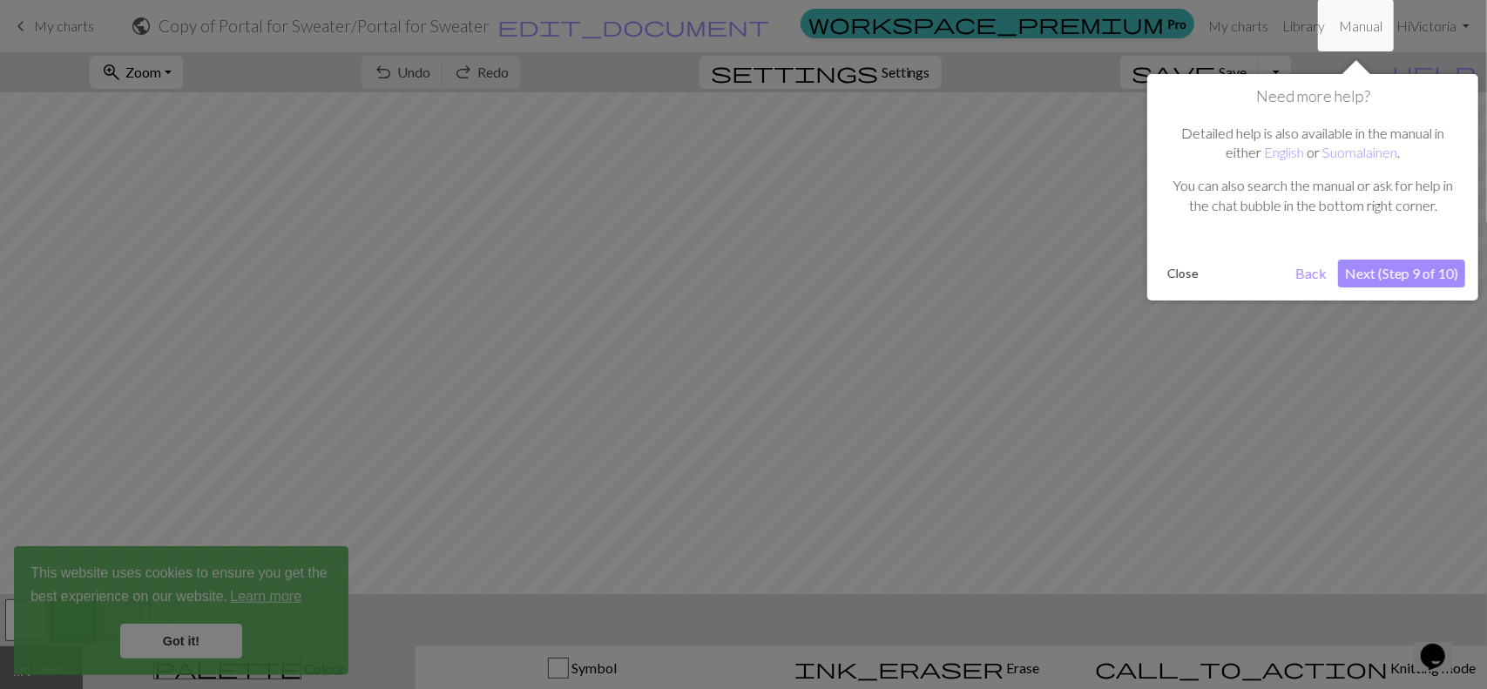
click at [1396, 274] on button "Next (Step 9 of 10)" at bounding box center [1401, 274] width 127 height 28
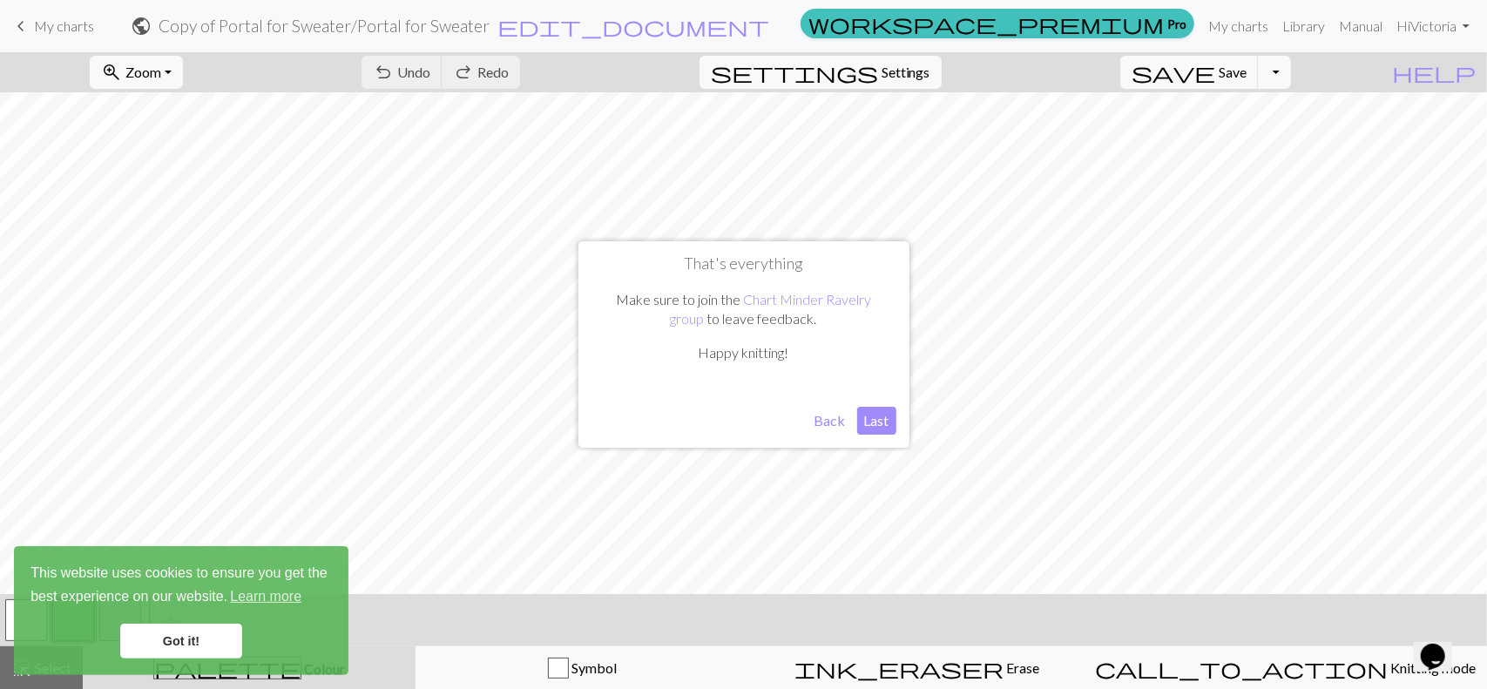
click at [880, 423] on button "Last" at bounding box center [876, 421] width 39 height 28
click at [910, 54] on div "settings Settings" at bounding box center [821, 72] width 268 height 40
click at [903, 62] on button "settings Settings" at bounding box center [821, 72] width 242 height 33
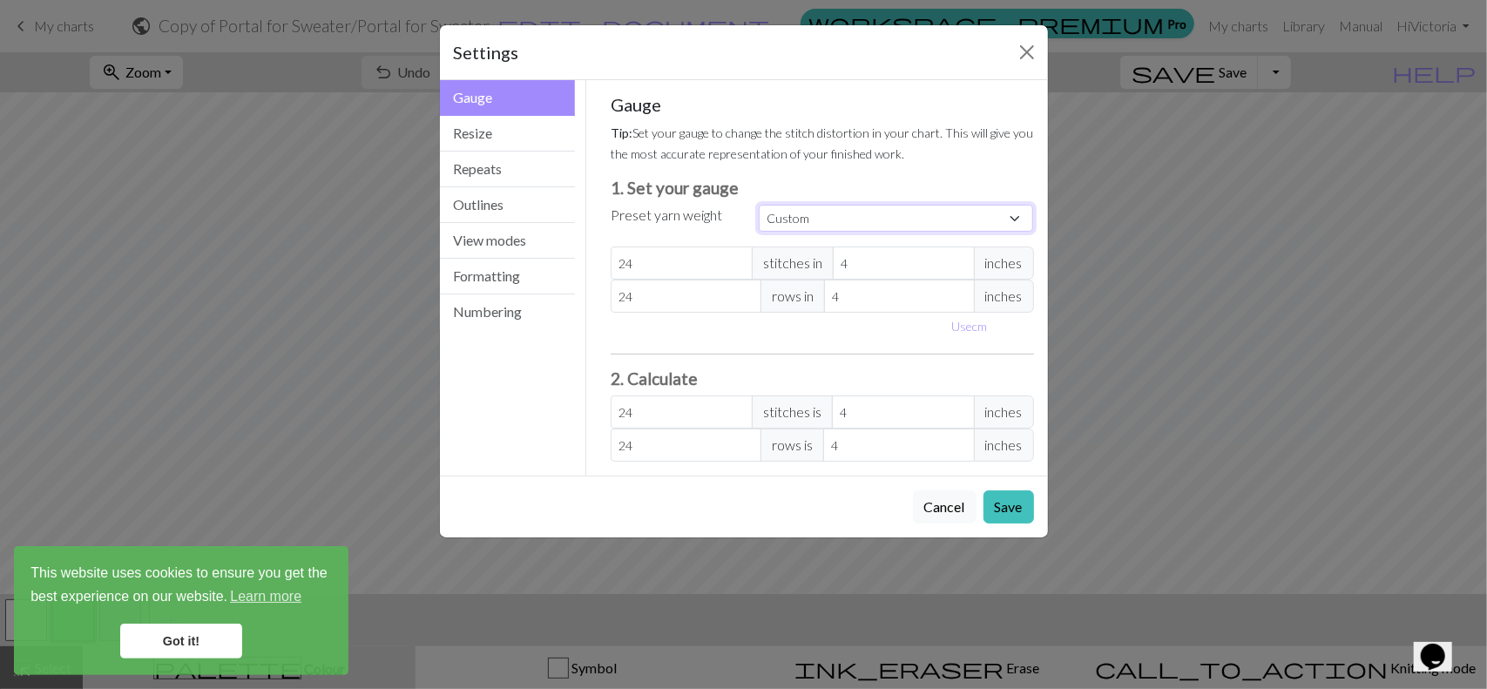
click at [841, 213] on select "Custom Square Lace Light Fingering Fingering Sport Double knit Worsted Aran Bul…" at bounding box center [896, 218] width 275 height 27
click at [829, 227] on select "Custom Square Lace Light Fingering Fingering Sport Double knit Worsted Aran Bul…" at bounding box center [896, 218] width 275 height 27
select select "dk"
click at [759, 205] on select "Custom Square Lace Light Fingering Fingering Sport Double knit Worsted Aran Bul…" at bounding box center [896, 218] width 275 height 27
type input "22"
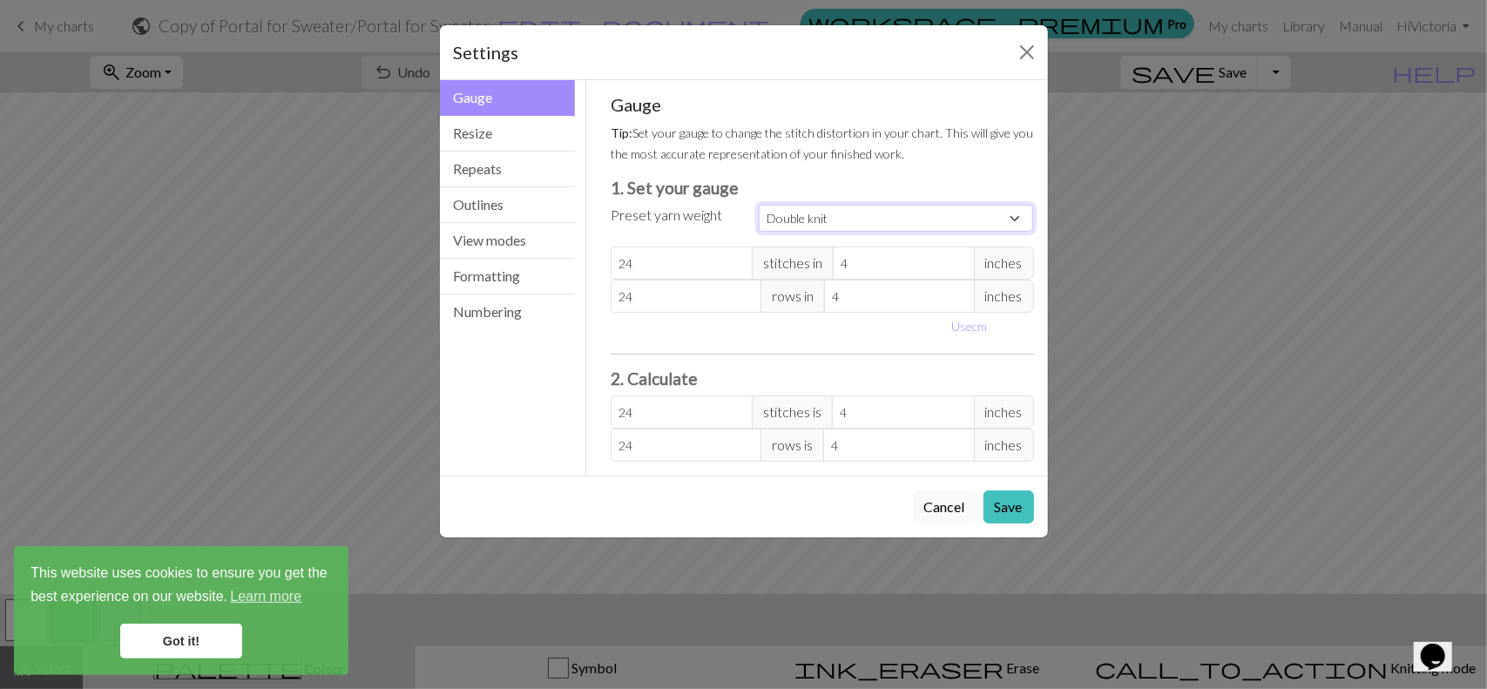
type input "30"
type input "22"
type input "30"
click at [1018, 496] on button "Save" at bounding box center [1009, 506] width 51 height 33
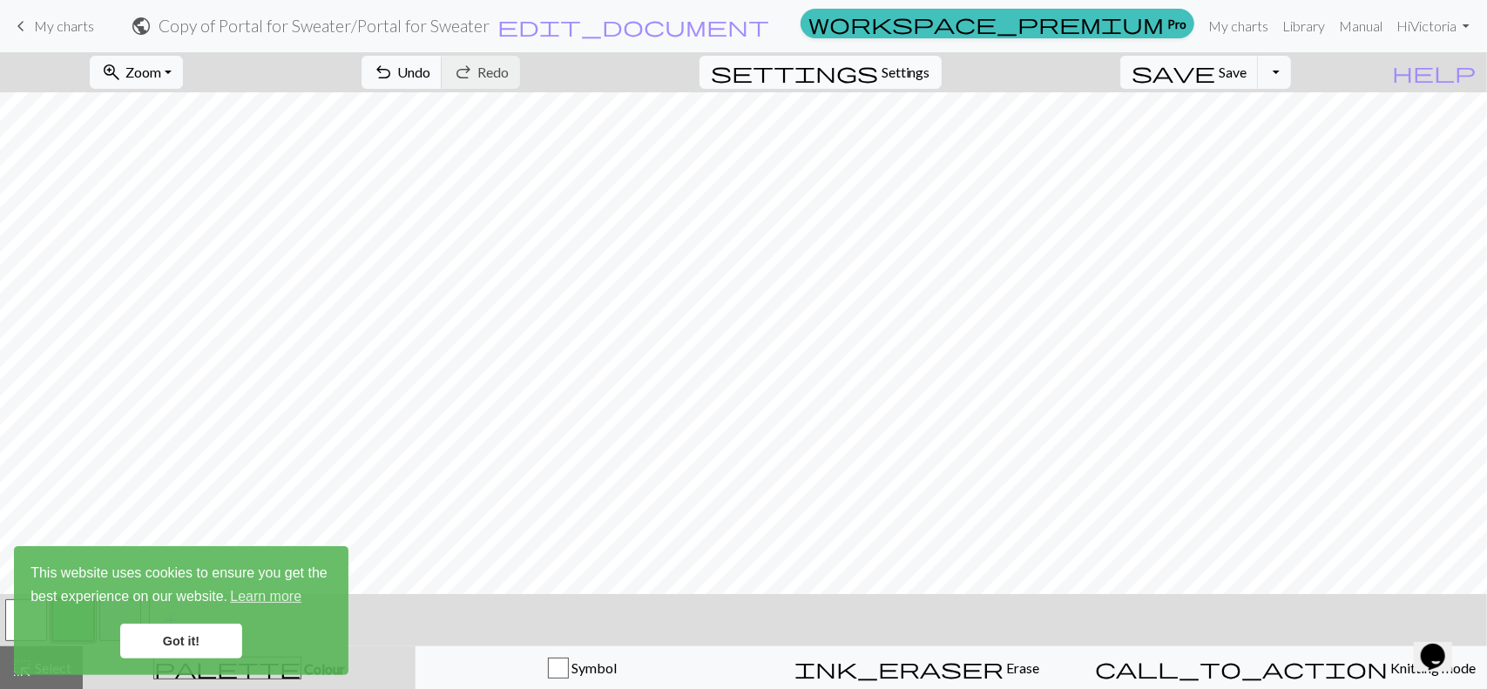
click at [930, 71] on span "Settings" at bounding box center [906, 72] width 49 height 21
select select "dk"
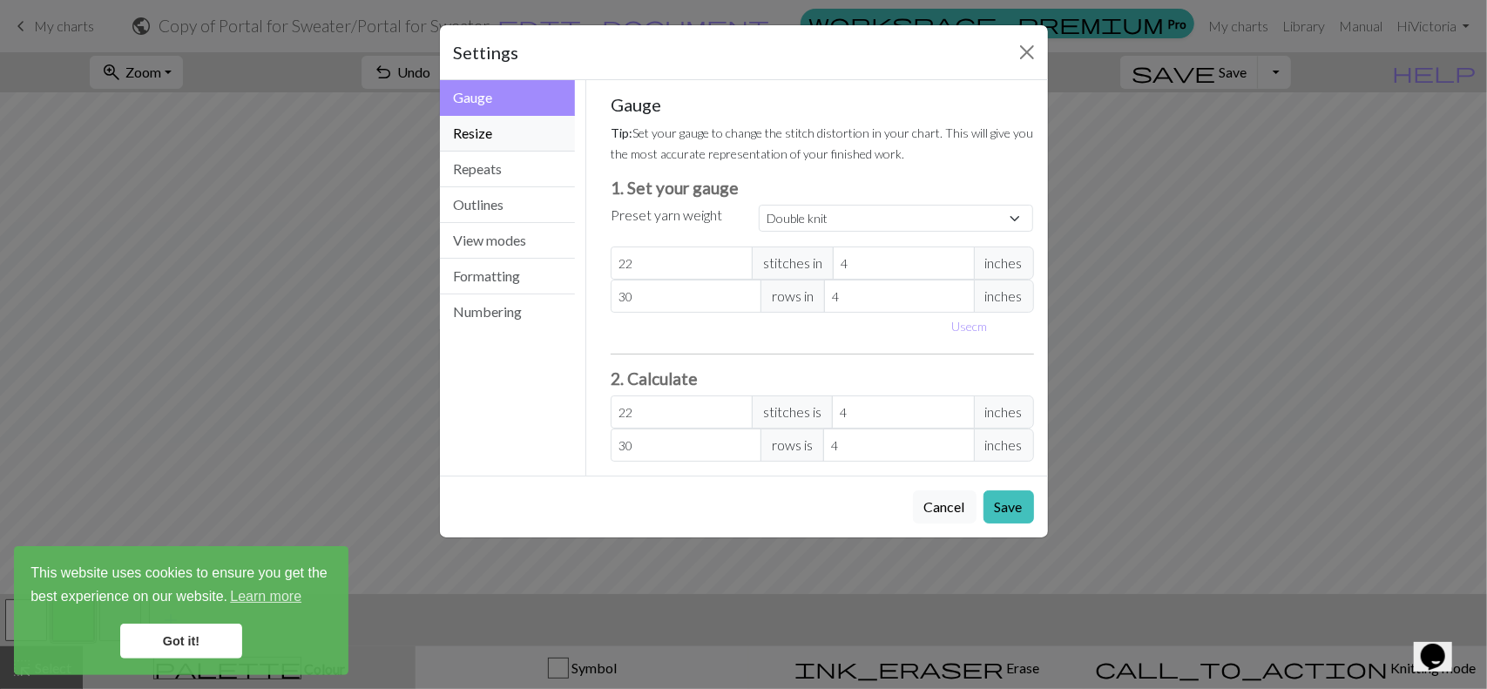
click at [497, 131] on button "Resize" at bounding box center [508, 134] width 136 height 36
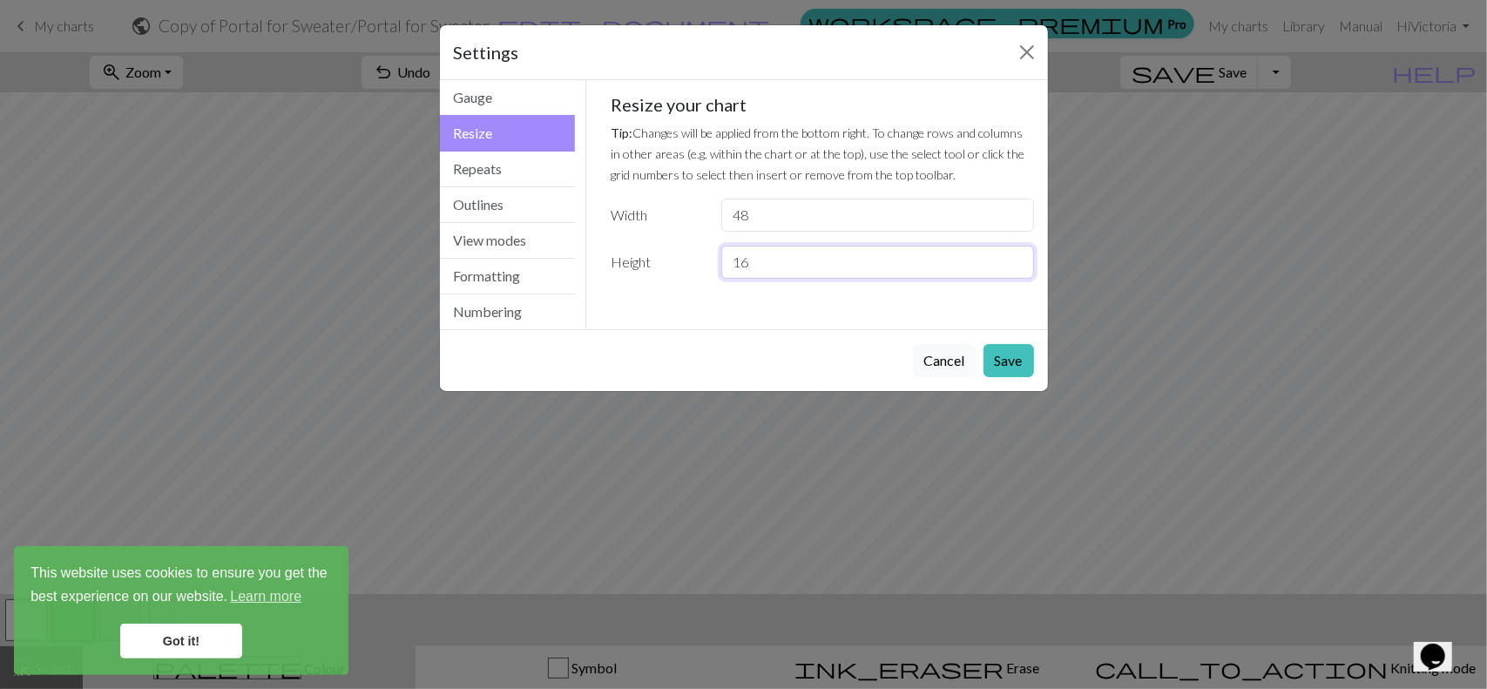
click at [1016, 254] on input "16" at bounding box center [877, 262] width 312 height 33
click at [1016, 254] on input "17" at bounding box center [877, 262] width 312 height 33
type input "18"
click at [1016, 254] on input "18" at bounding box center [877, 262] width 312 height 33
click at [1019, 355] on button "Save" at bounding box center [1009, 360] width 51 height 33
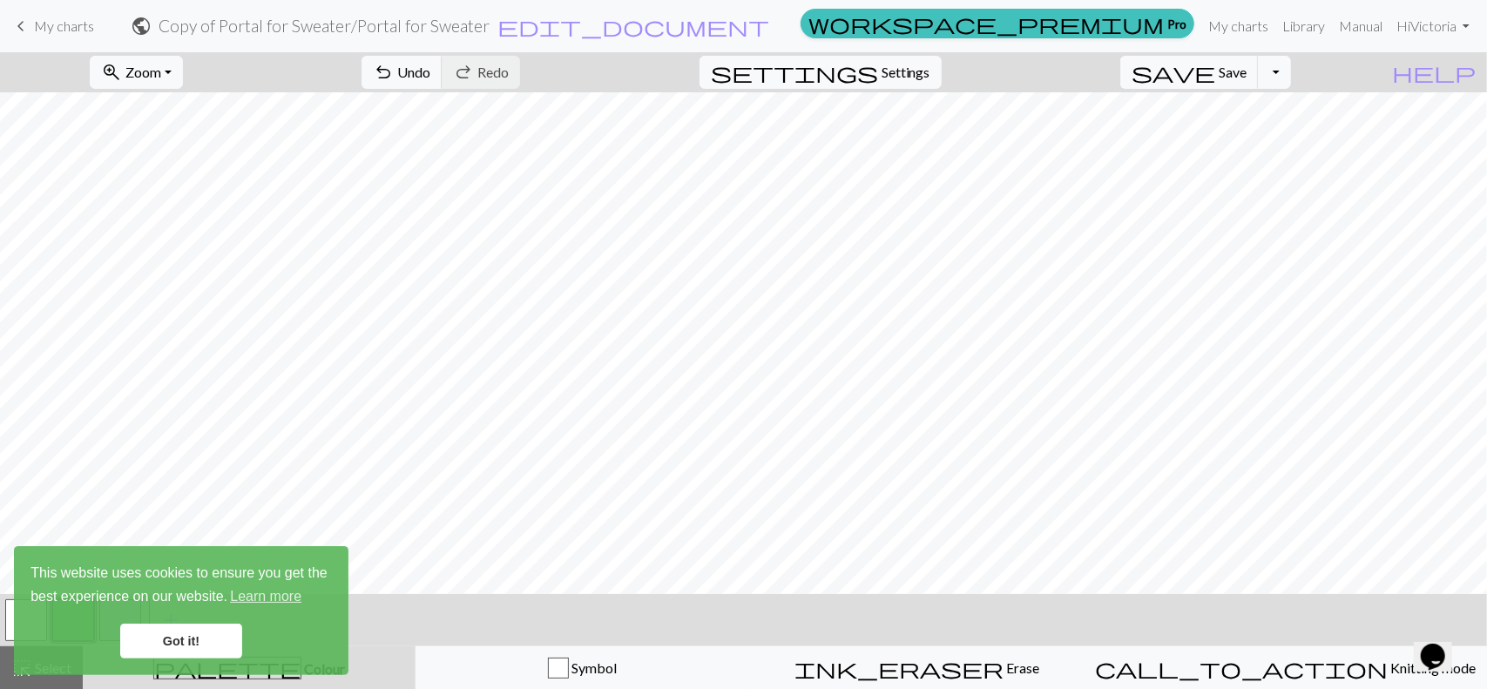
drag, startPoint x: 1019, startPoint y: 355, endPoint x: 172, endPoint y: 642, distance: 894.3
click at [172, 642] on link "Got it!" at bounding box center [181, 641] width 122 height 35
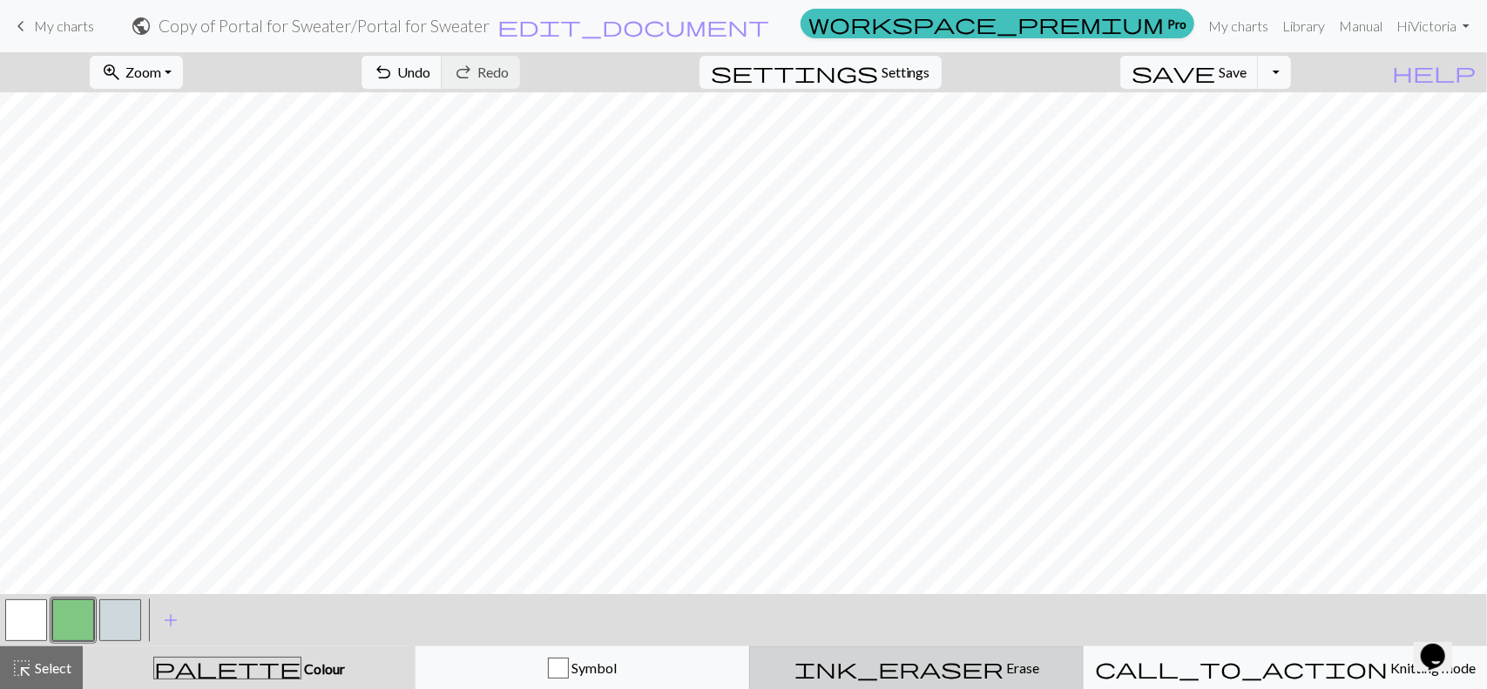
click at [989, 679] on button "ink_eraser Erase Erase" at bounding box center [916, 668] width 335 height 44
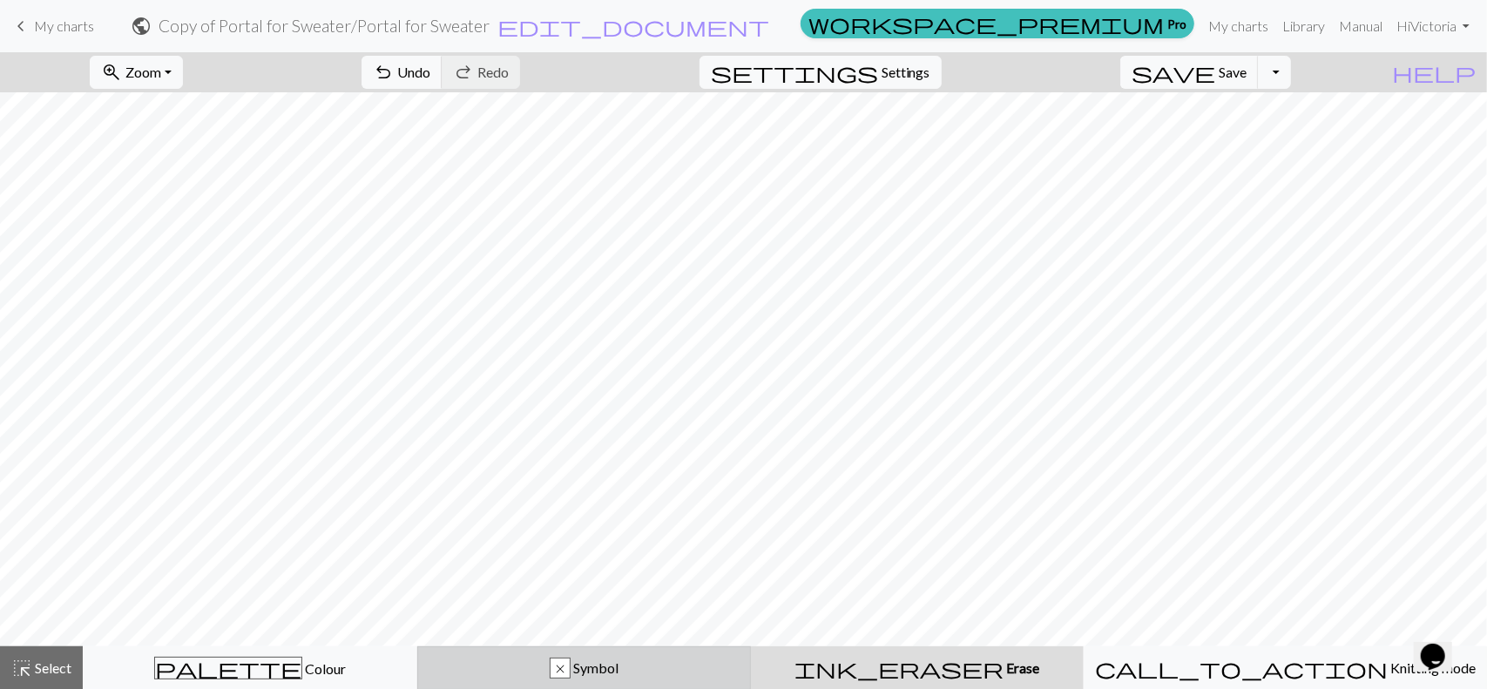
click at [660, 663] on div "x Symbol" at bounding box center [585, 668] width 312 height 21
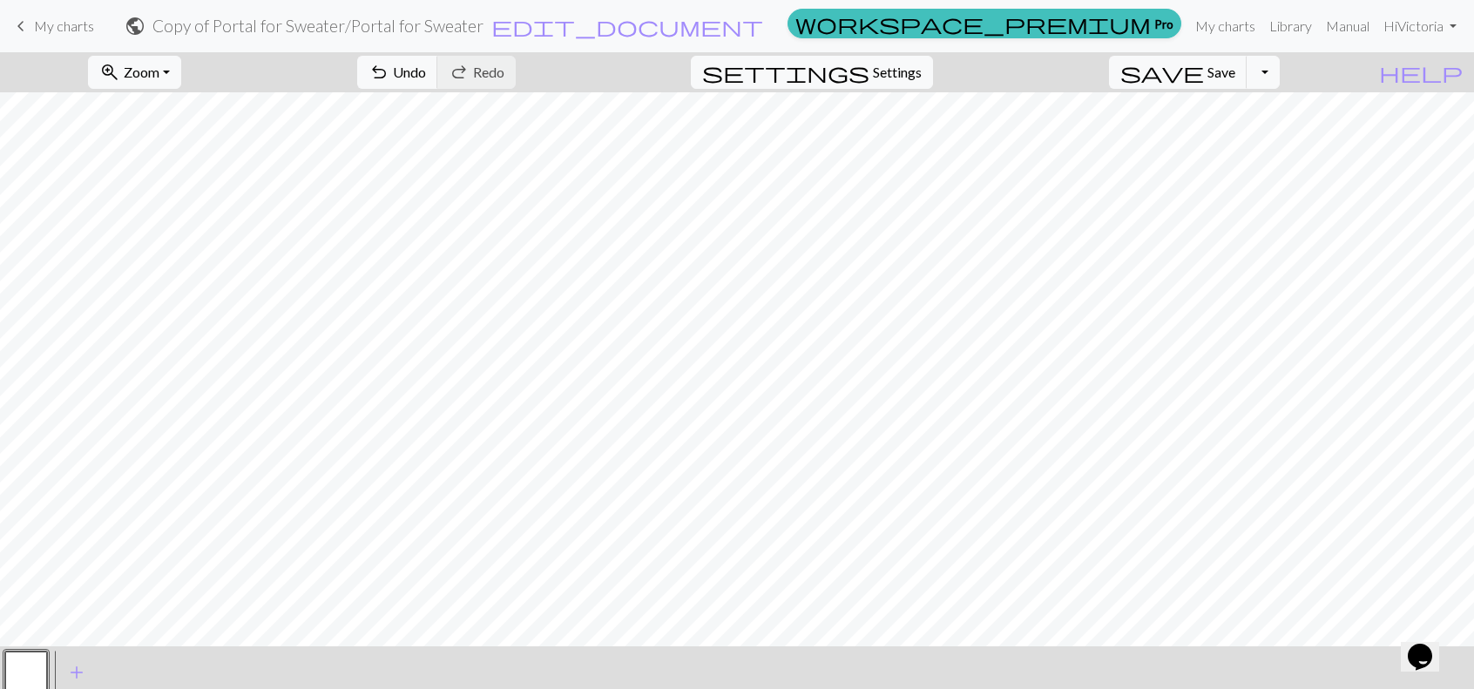
scroll to position [52, 0]
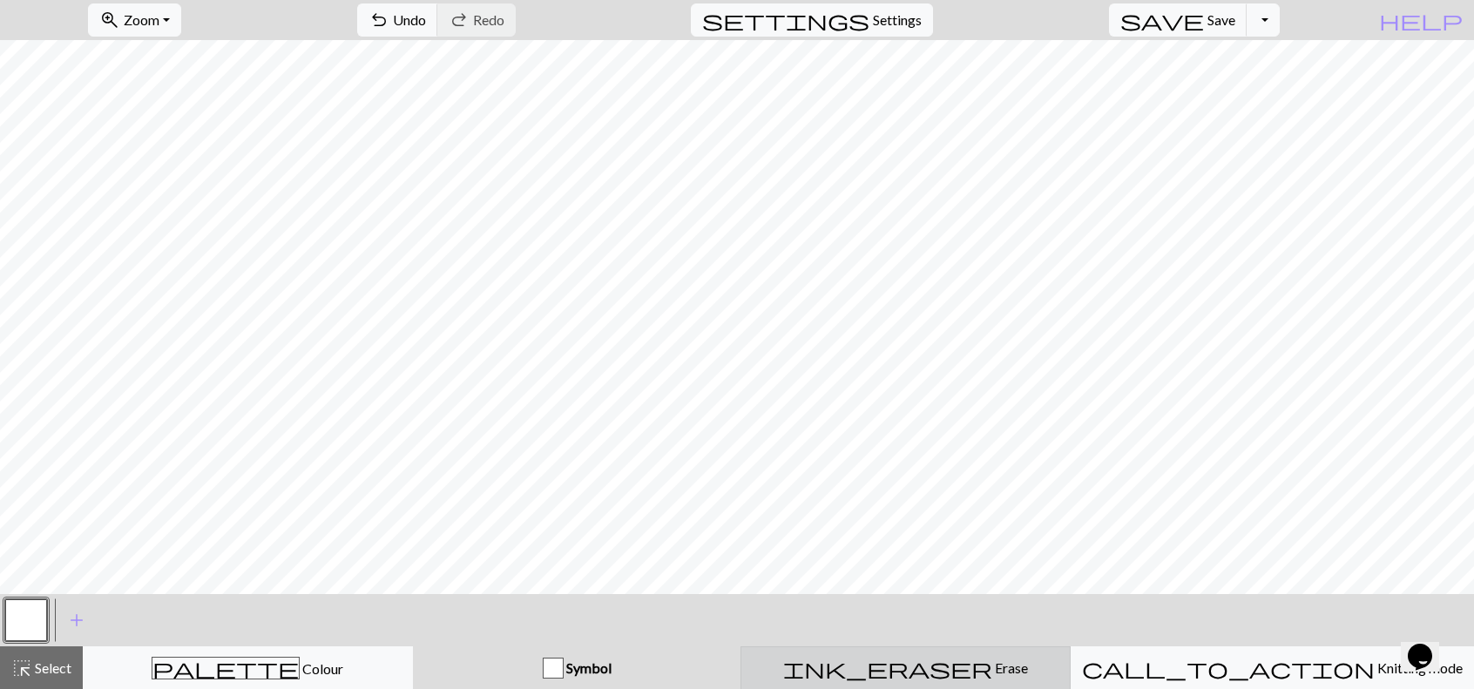
click at [1051, 668] on div "ink_eraser Erase Erase" at bounding box center [906, 668] width 308 height 21
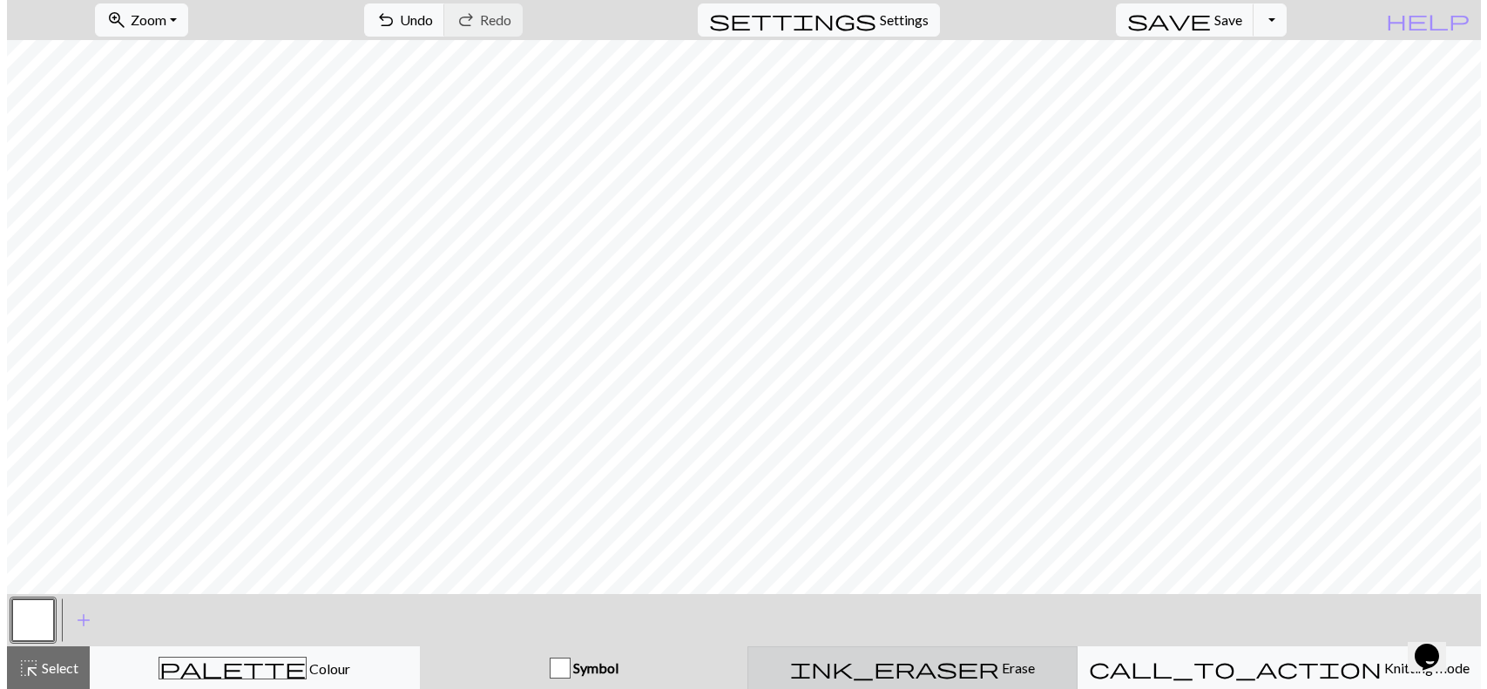
scroll to position [0, 0]
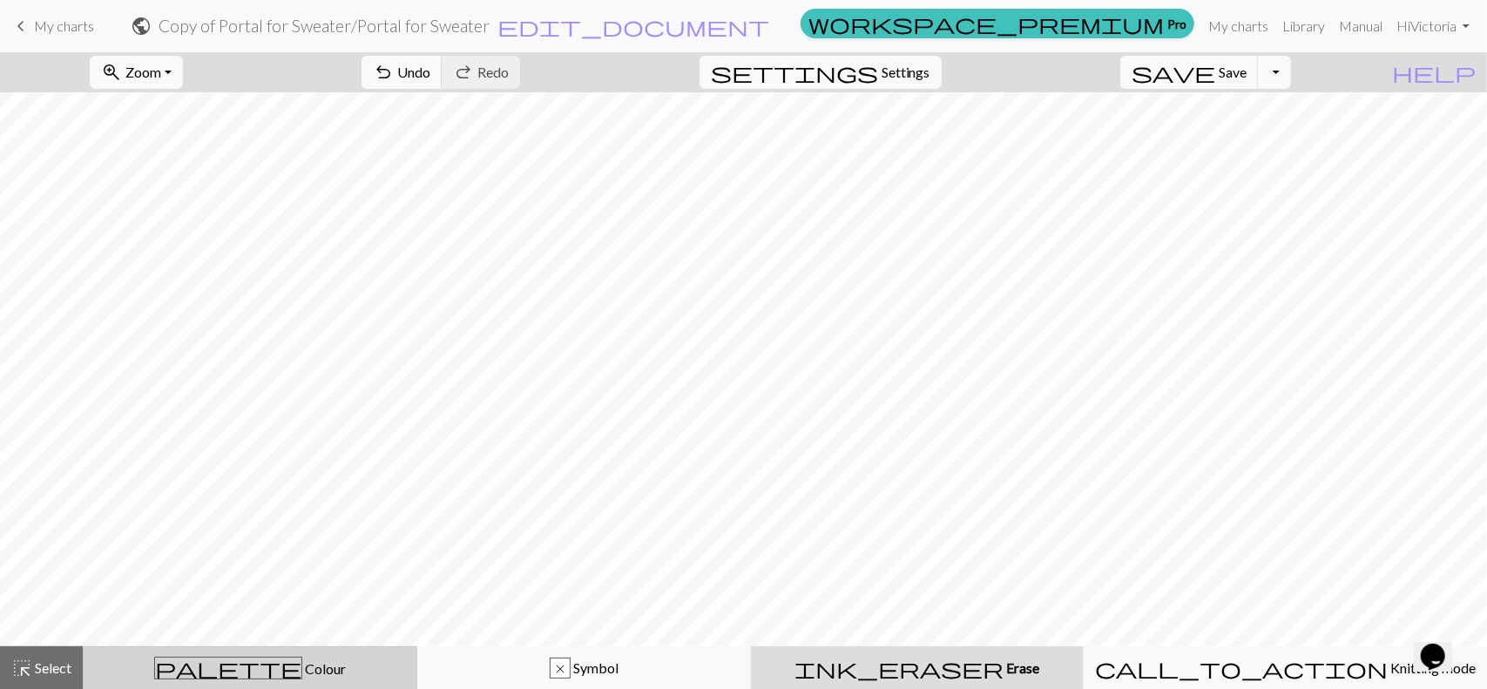
click at [295, 673] on div "palette Colour Colour" at bounding box center [250, 668] width 312 height 23
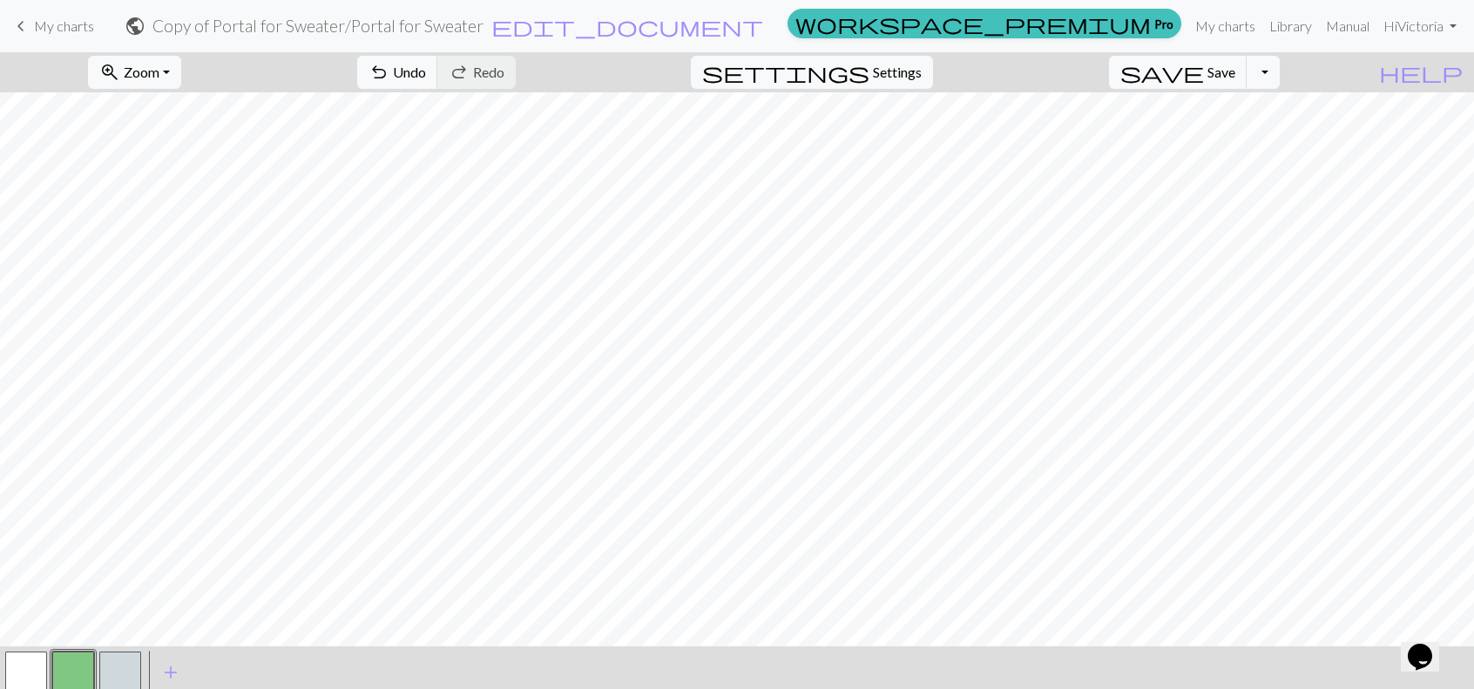
click at [71, 670] on button "button" at bounding box center [73, 673] width 42 height 42
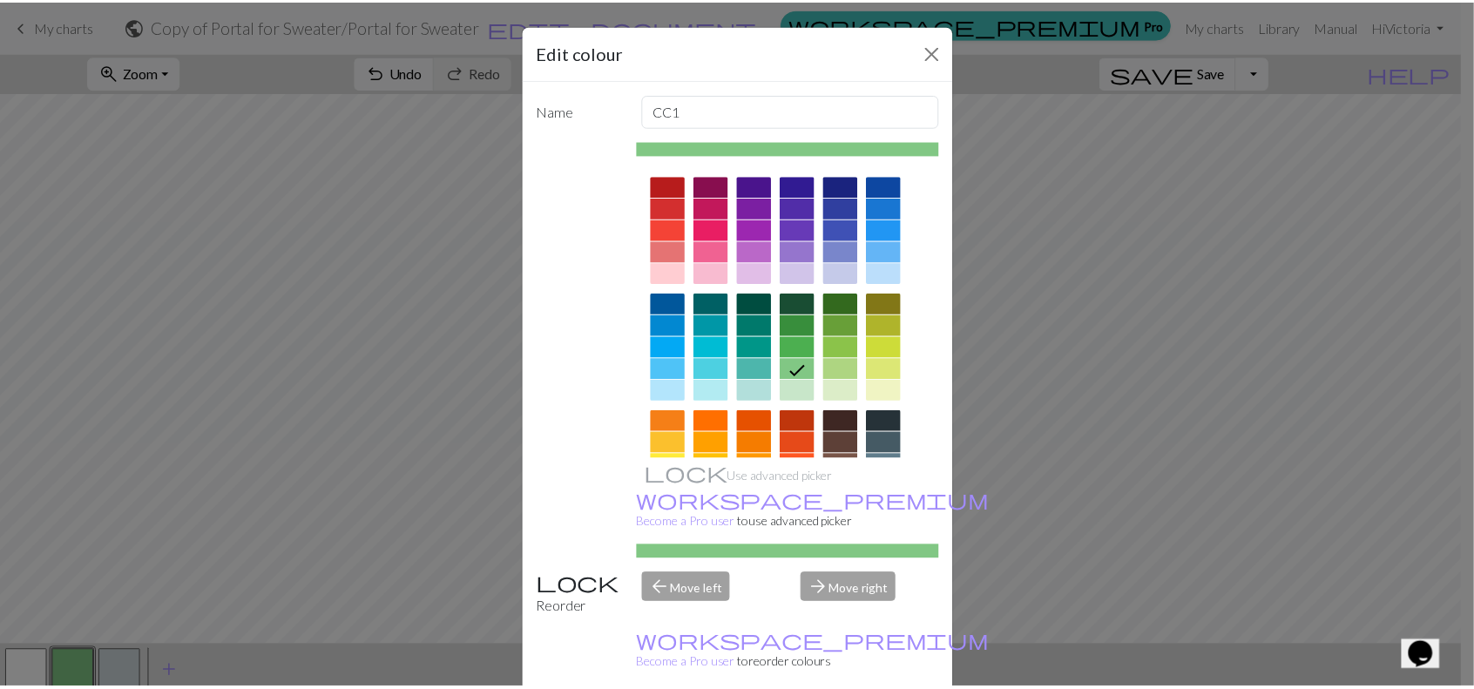
scroll to position [3, 0]
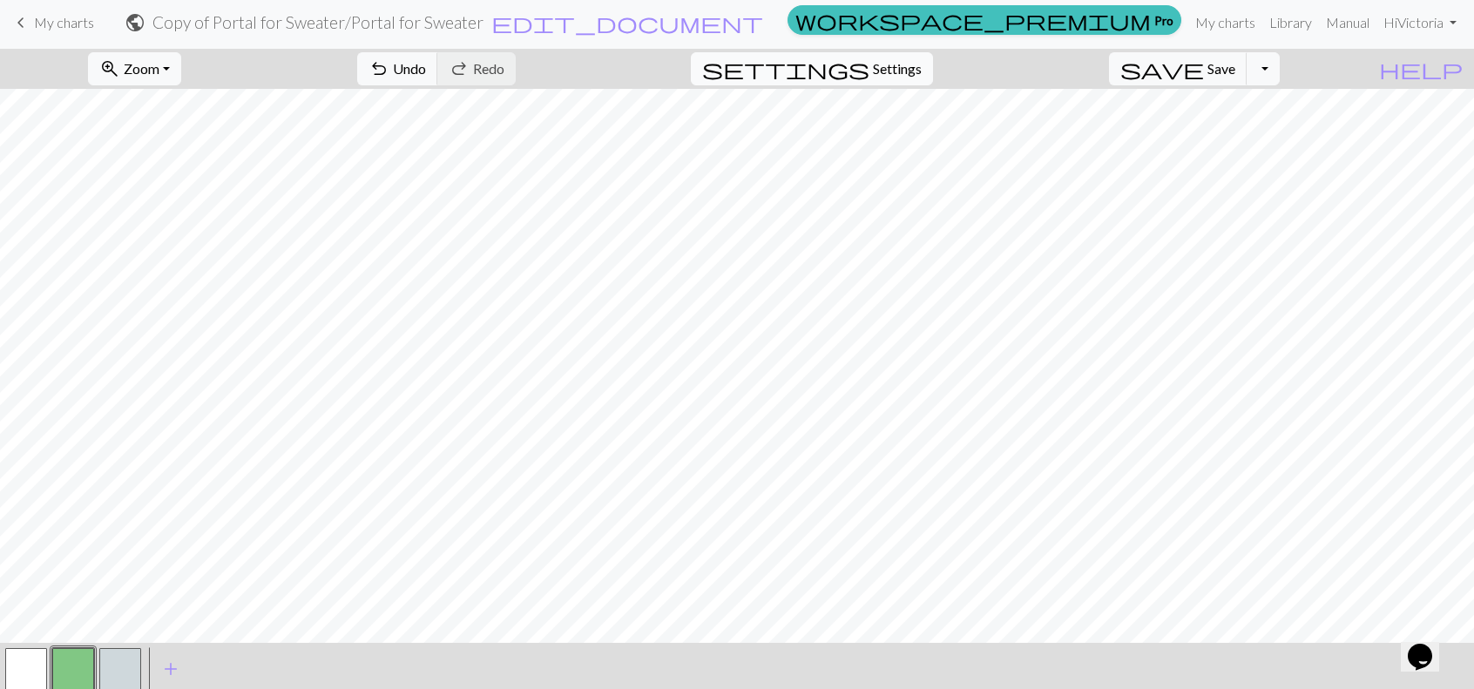
click at [922, 72] on span "Settings" at bounding box center [897, 68] width 49 height 21
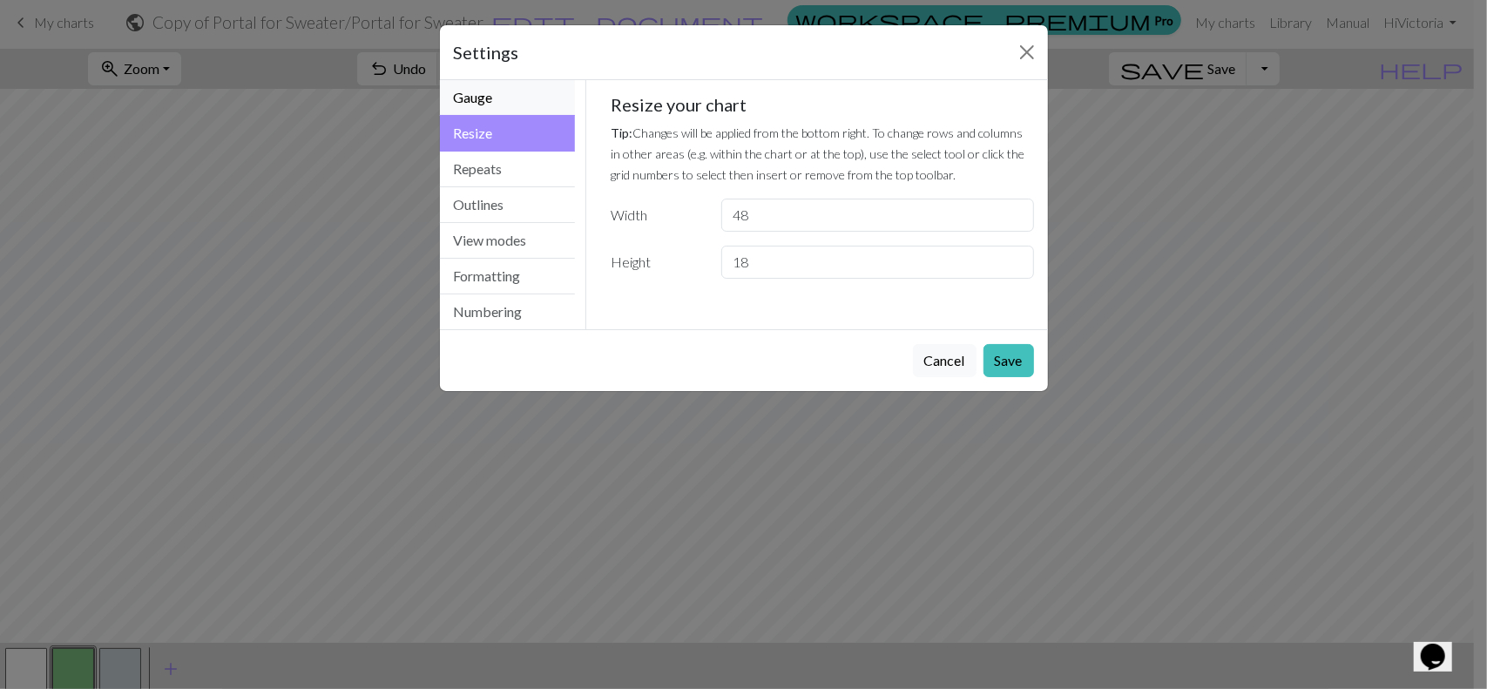
click at [486, 85] on button "Gauge" at bounding box center [508, 98] width 136 height 36
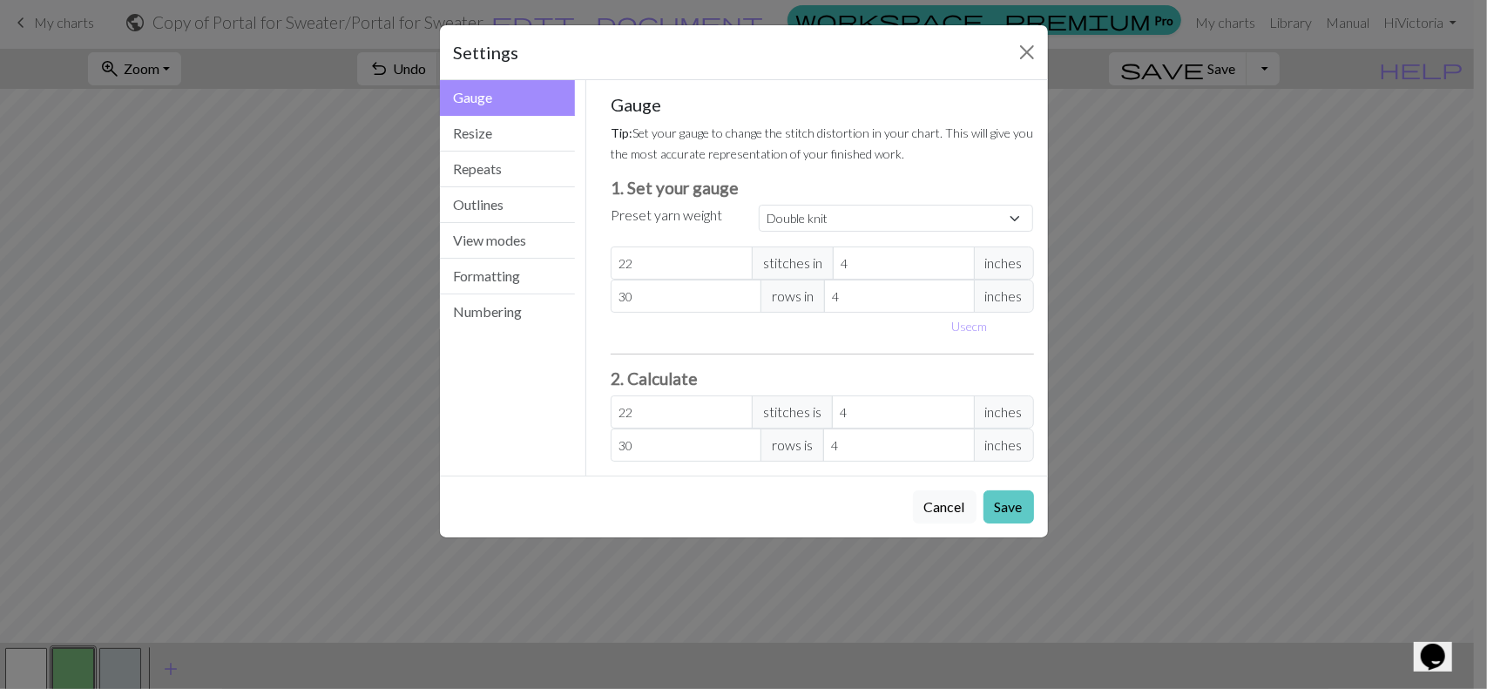
click at [1012, 504] on button "Save" at bounding box center [1009, 506] width 51 height 33
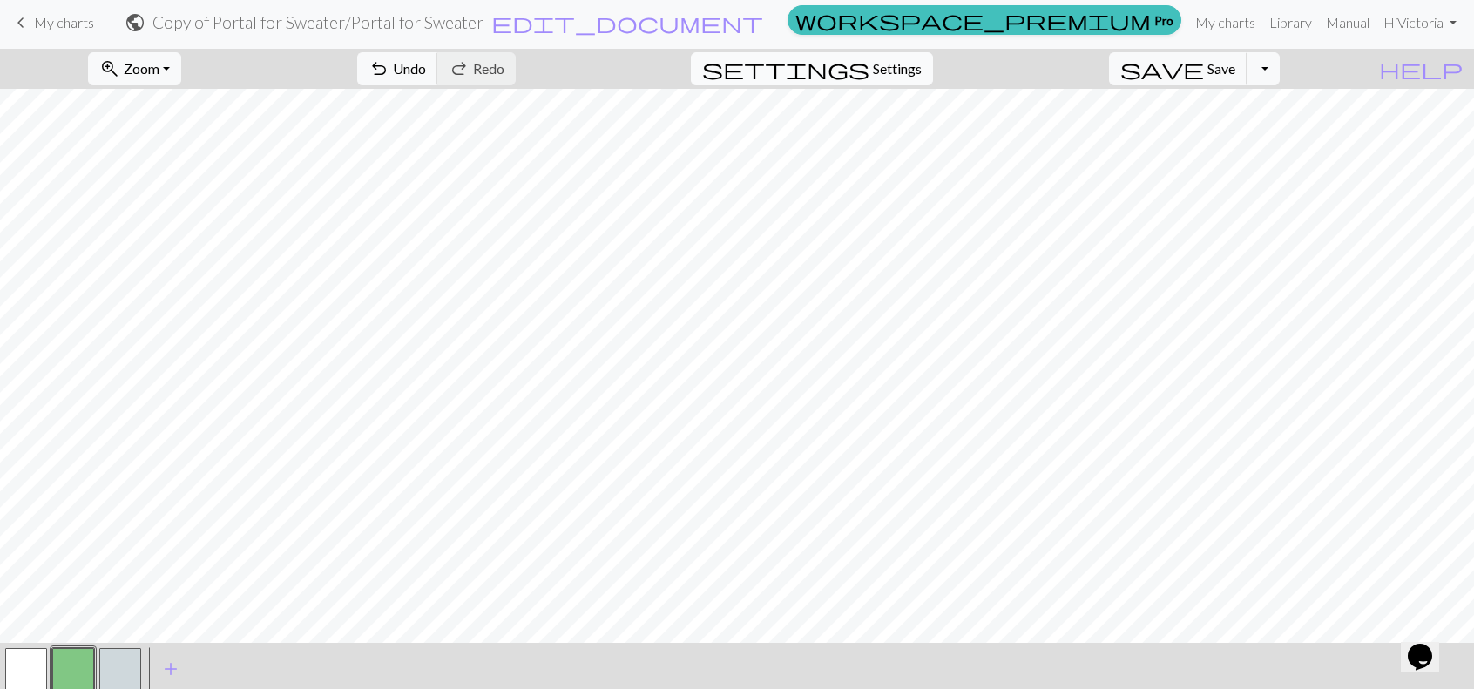
click at [869, 68] on span "settings" at bounding box center [785, 69] width 167 height 24
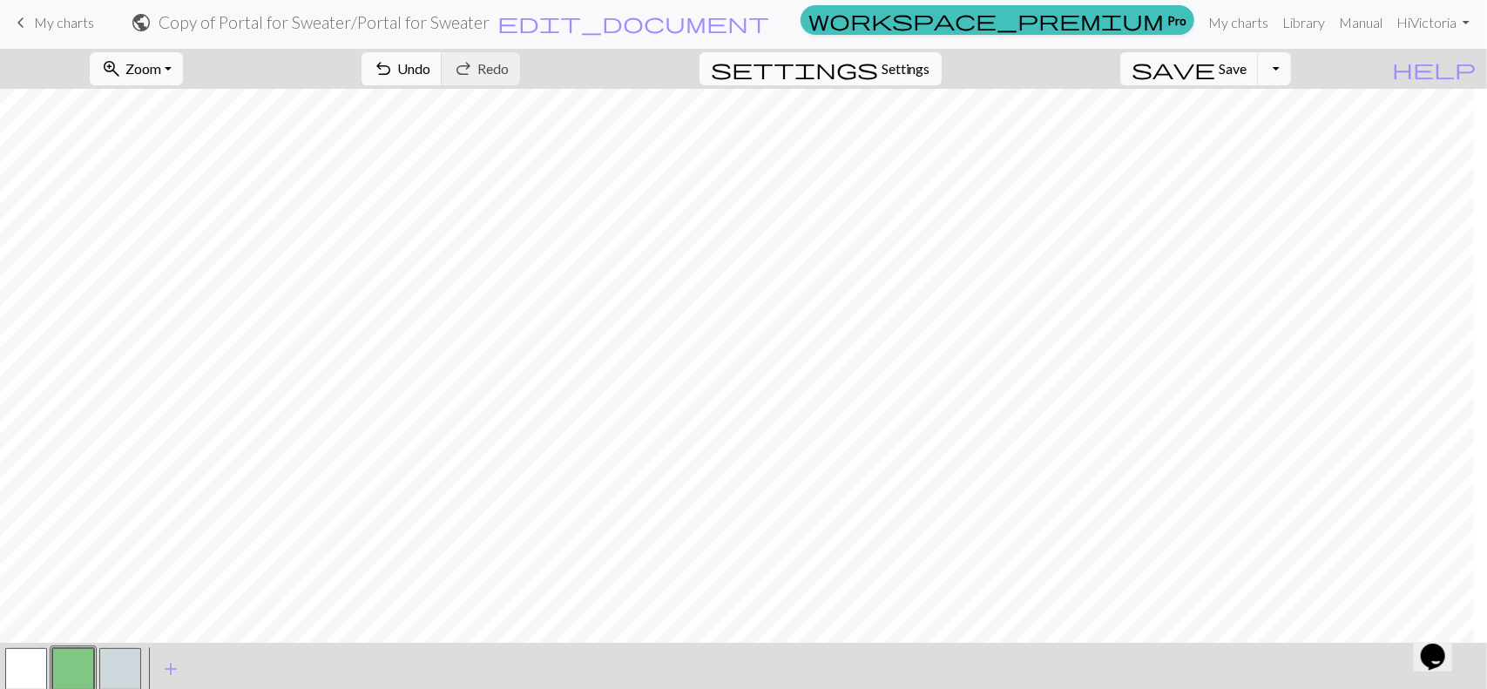
select select "dk"
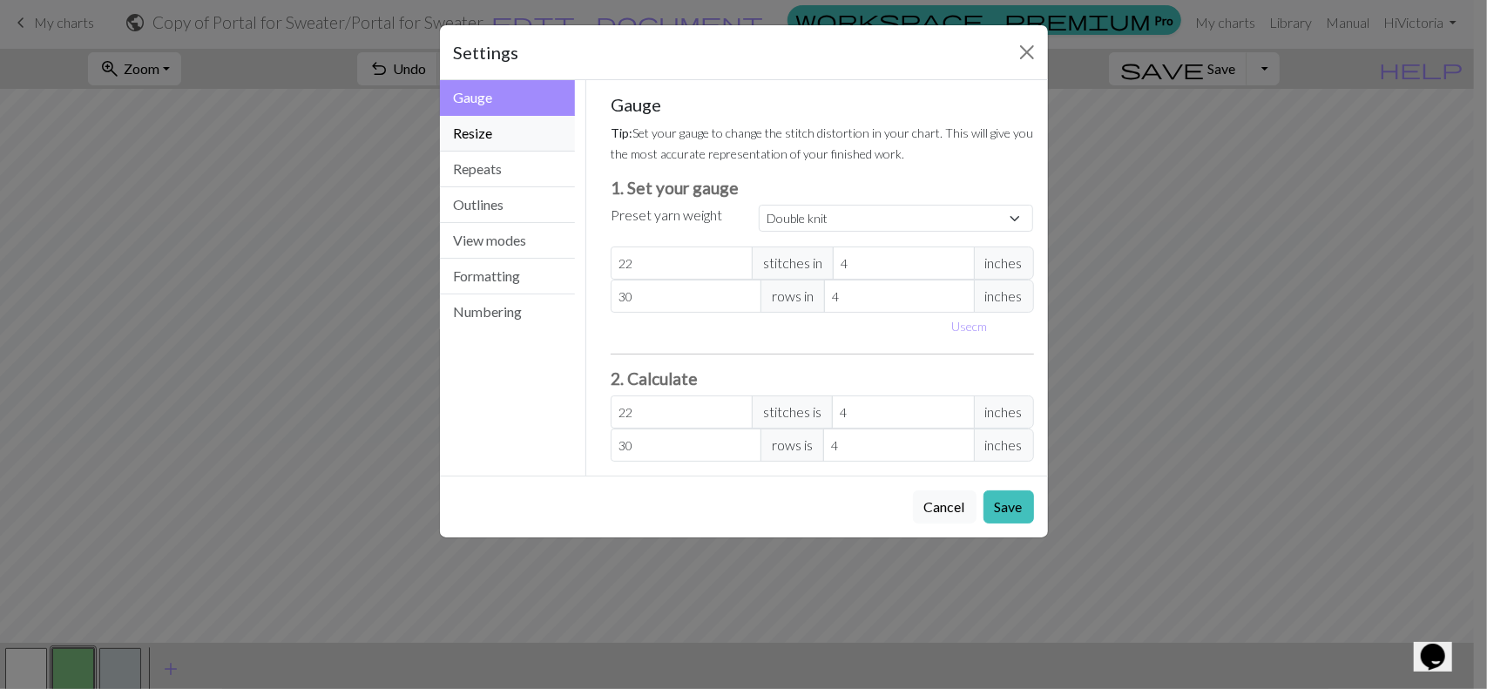
click at [521, 133] on button "Resize" at bounding box center [508, 134] width 136 height 36
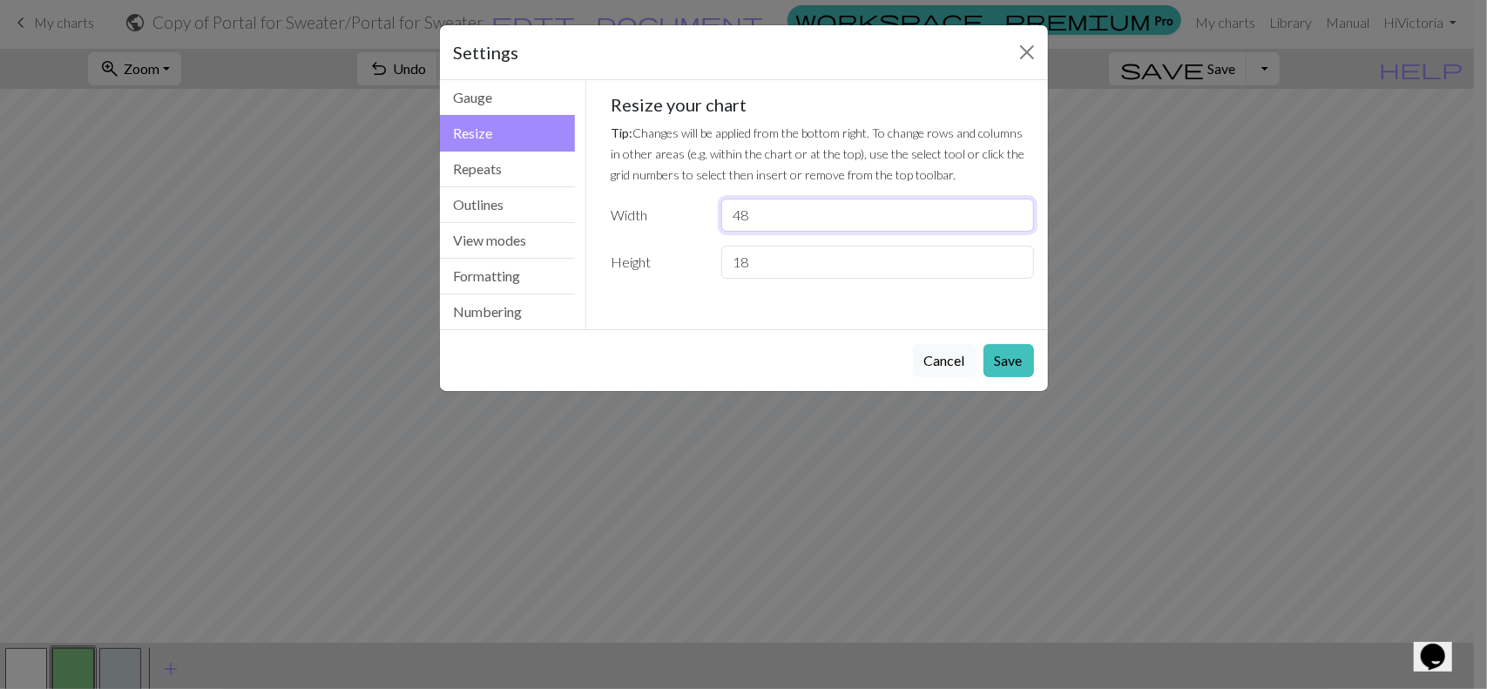
click at [765, 208] on input "48" at bounding box center [877, 215] width 312 height 33
click at [958, 353] on button "Cancel" at bounding box center [945, 360] width 64 height 33
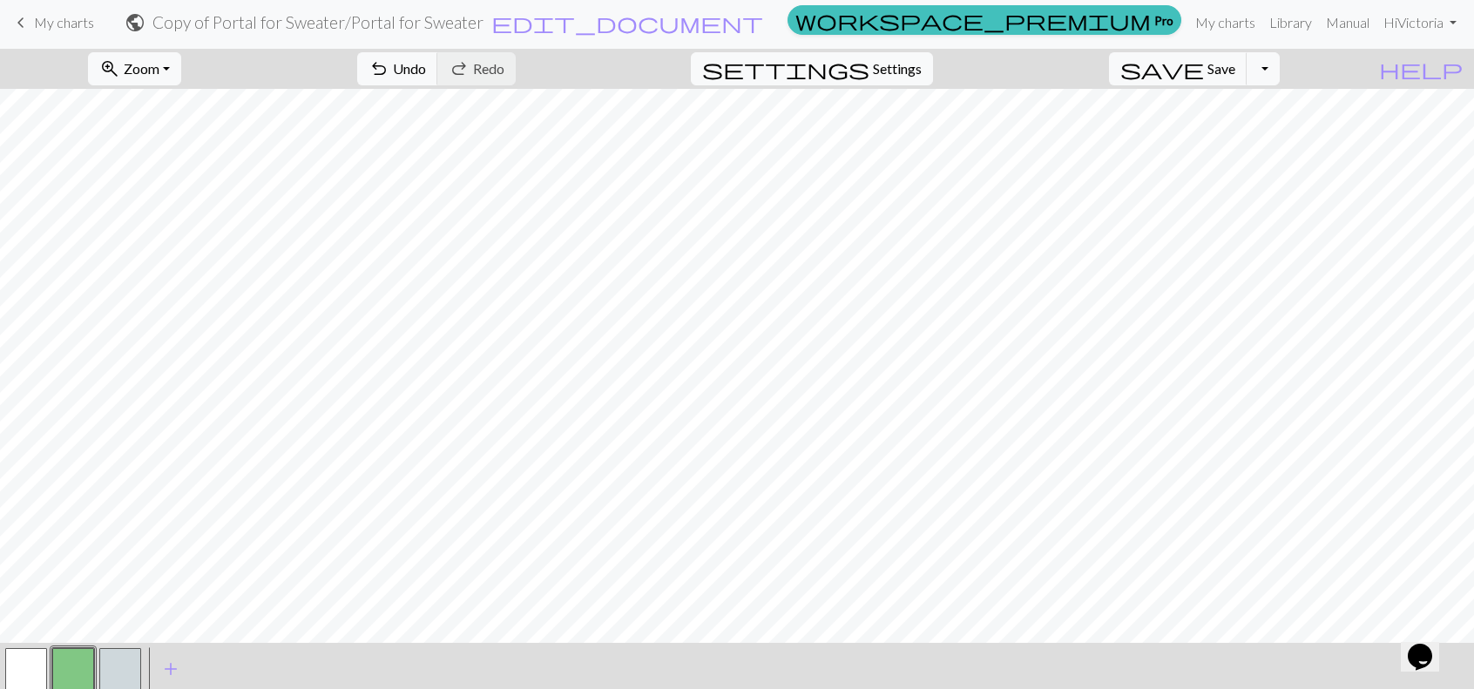
scroll to position [52, 0]
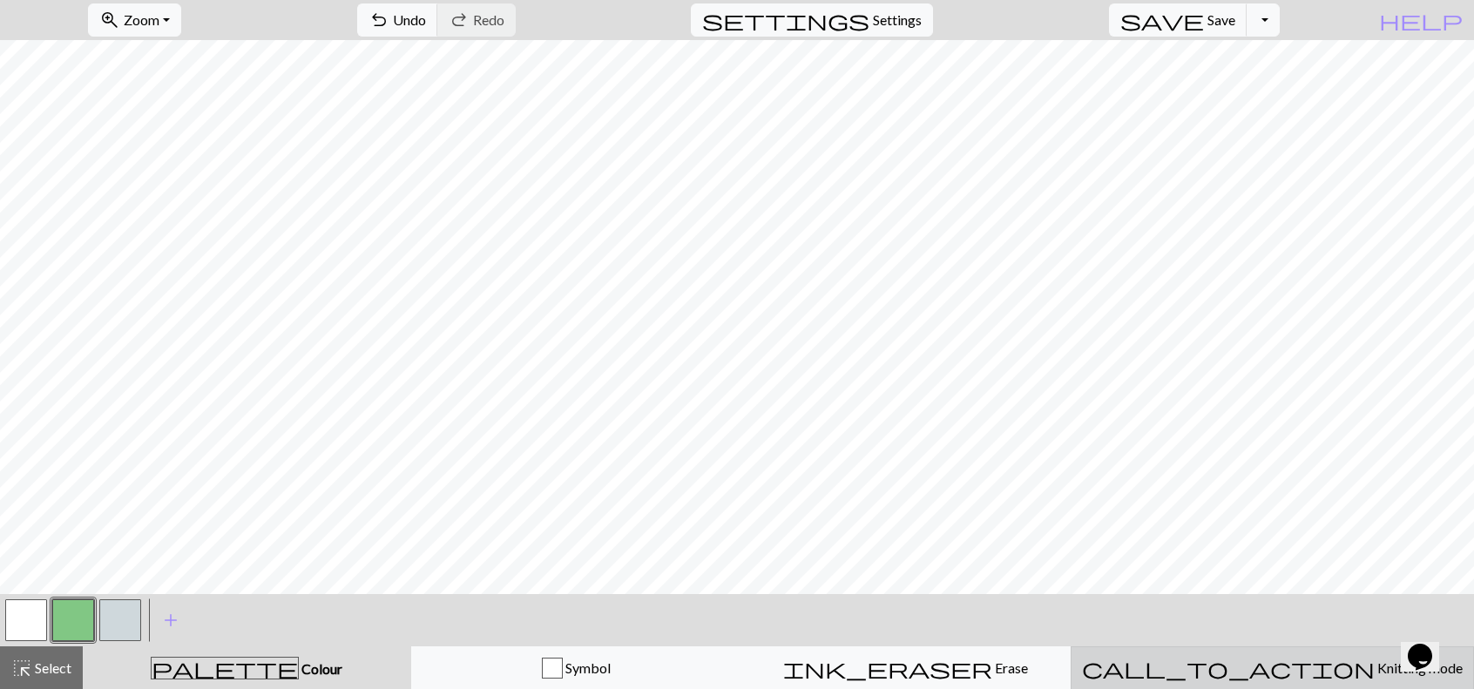
click at [1375, 670] on span "Knitting mode" at bounding box center [1419, 668] width 88 height 17
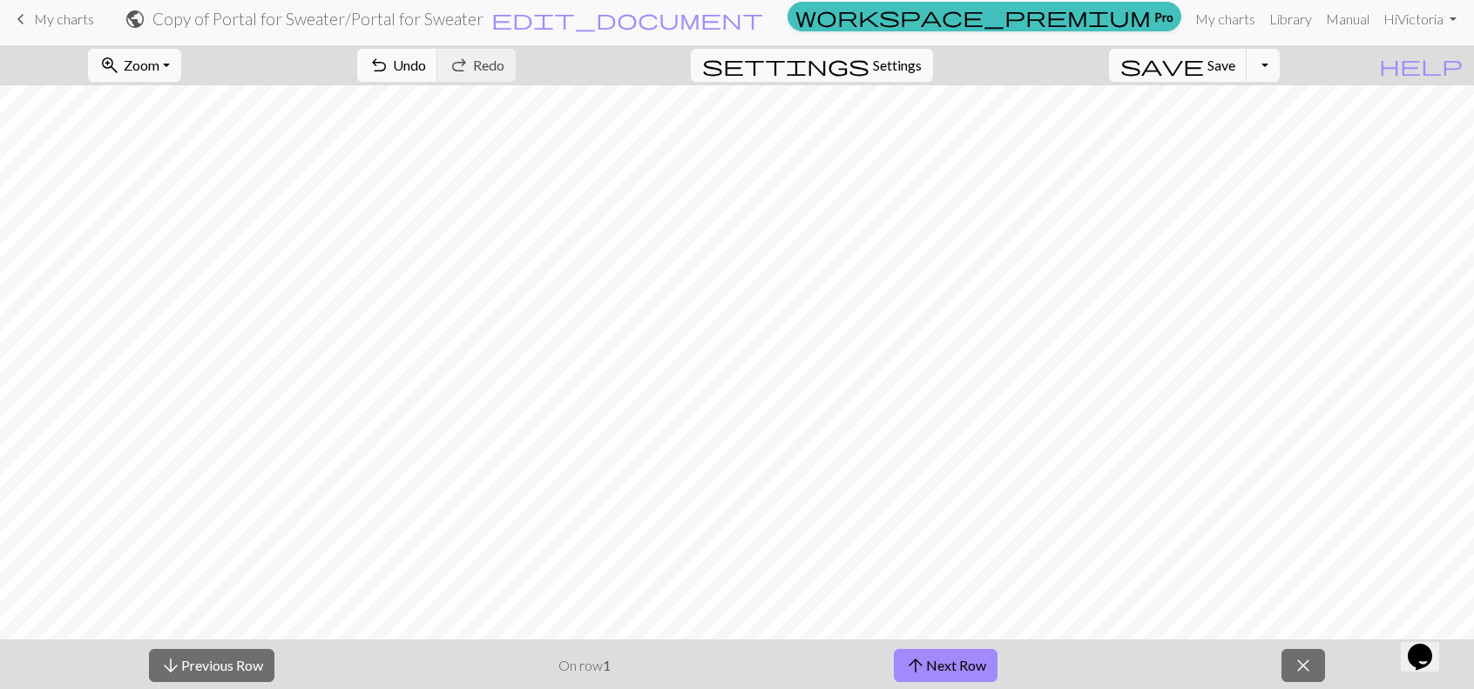
scroll to position [5, 0]
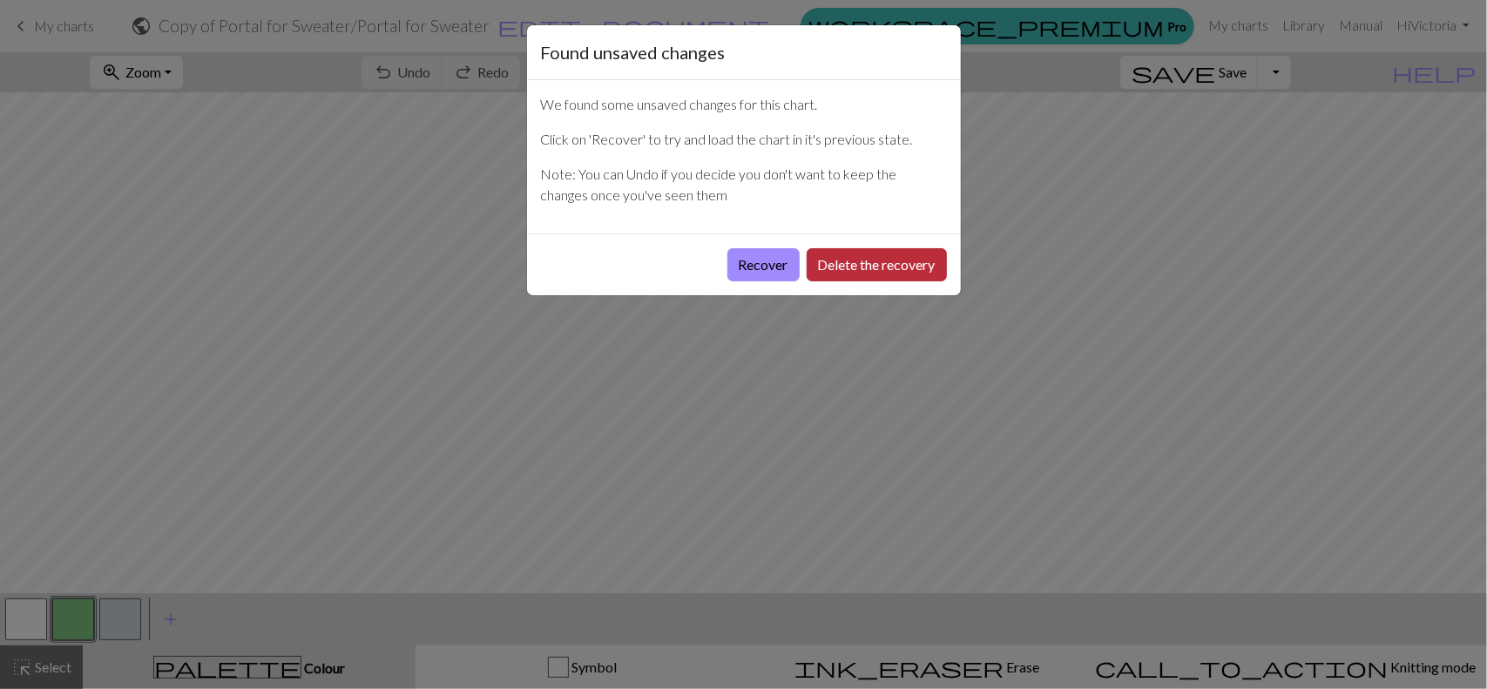
click at [850, 261] on button "Delete the recovery" at bounding box center [877, 264] width 140 height 33
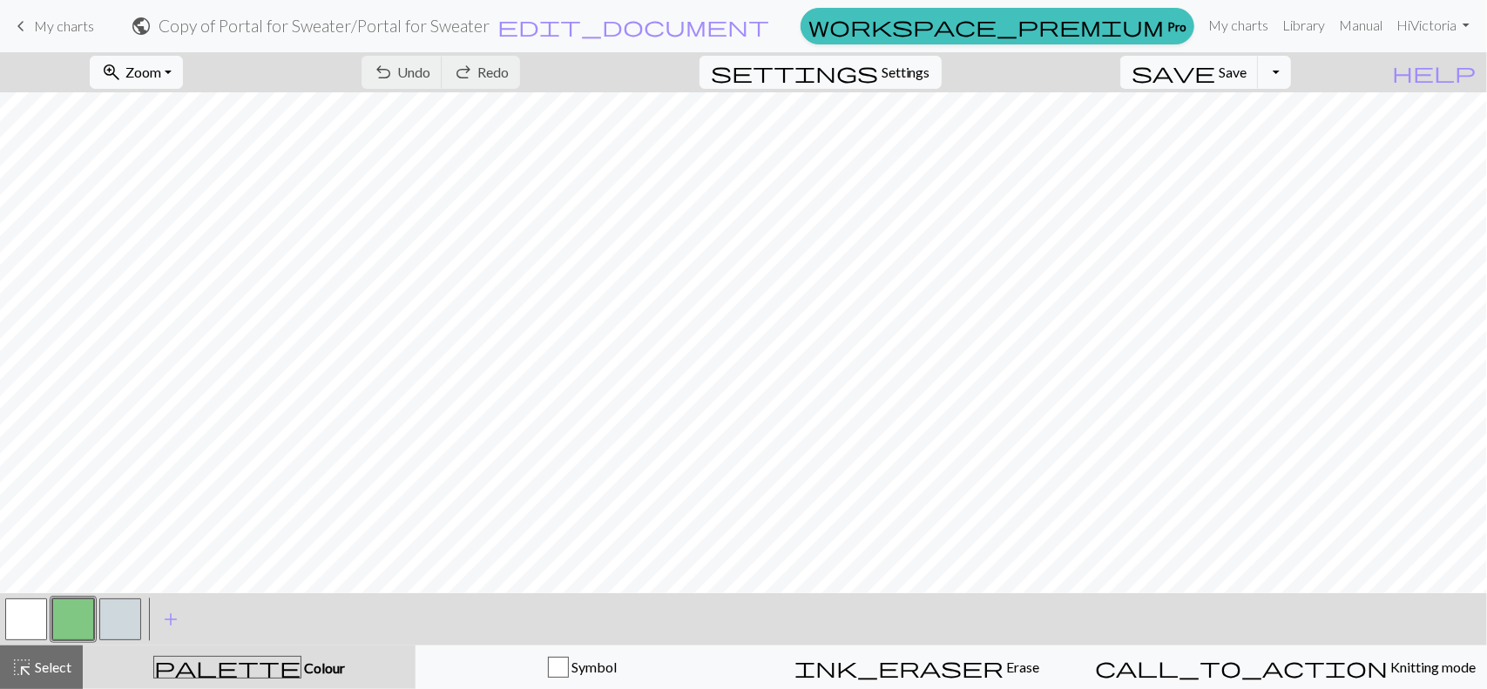
click at [52, 25] on span "My charts" at bounding box center [64, 25] width 60 height 17
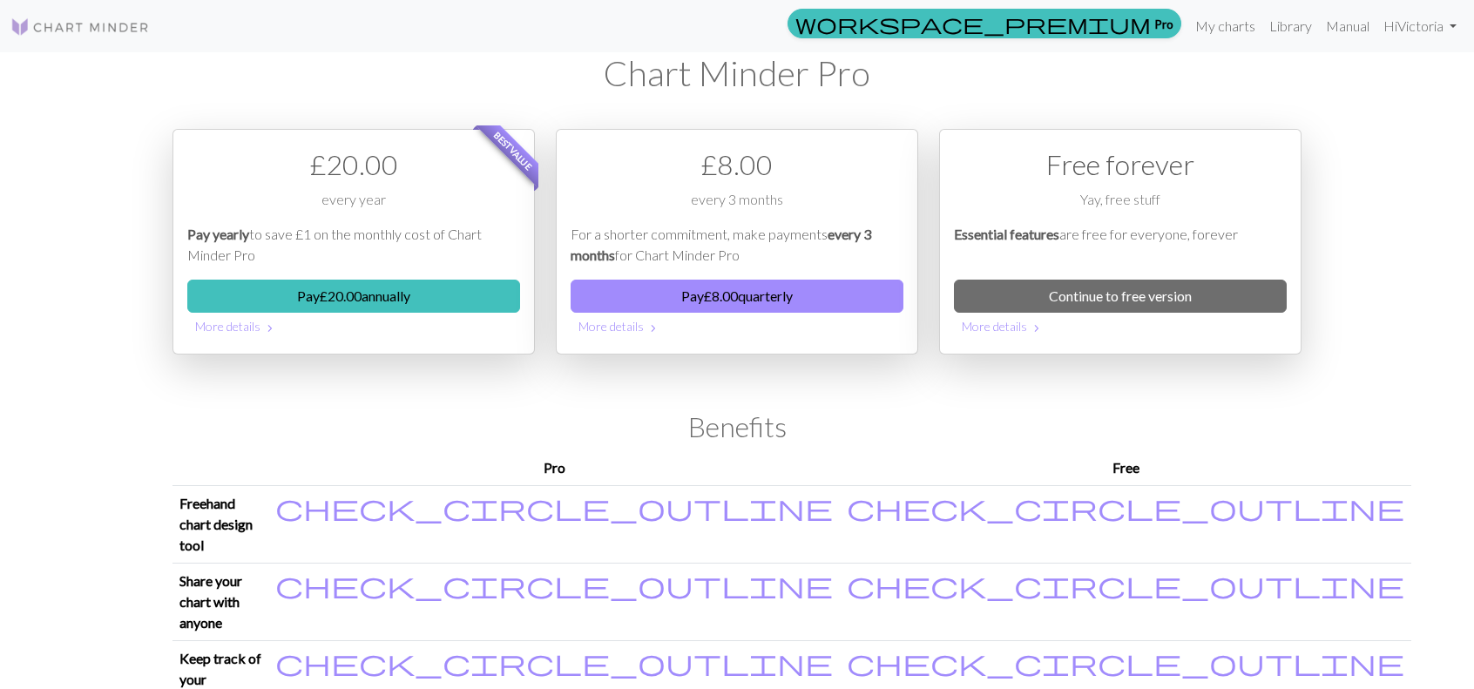
click at [1180, 23] on li "workspace_premium Pro" at bounding box center [985, 26] width 408 height 35
click at [1227, 24] on link "My charts" at bounding box center [1225, 26] width 74 height 35
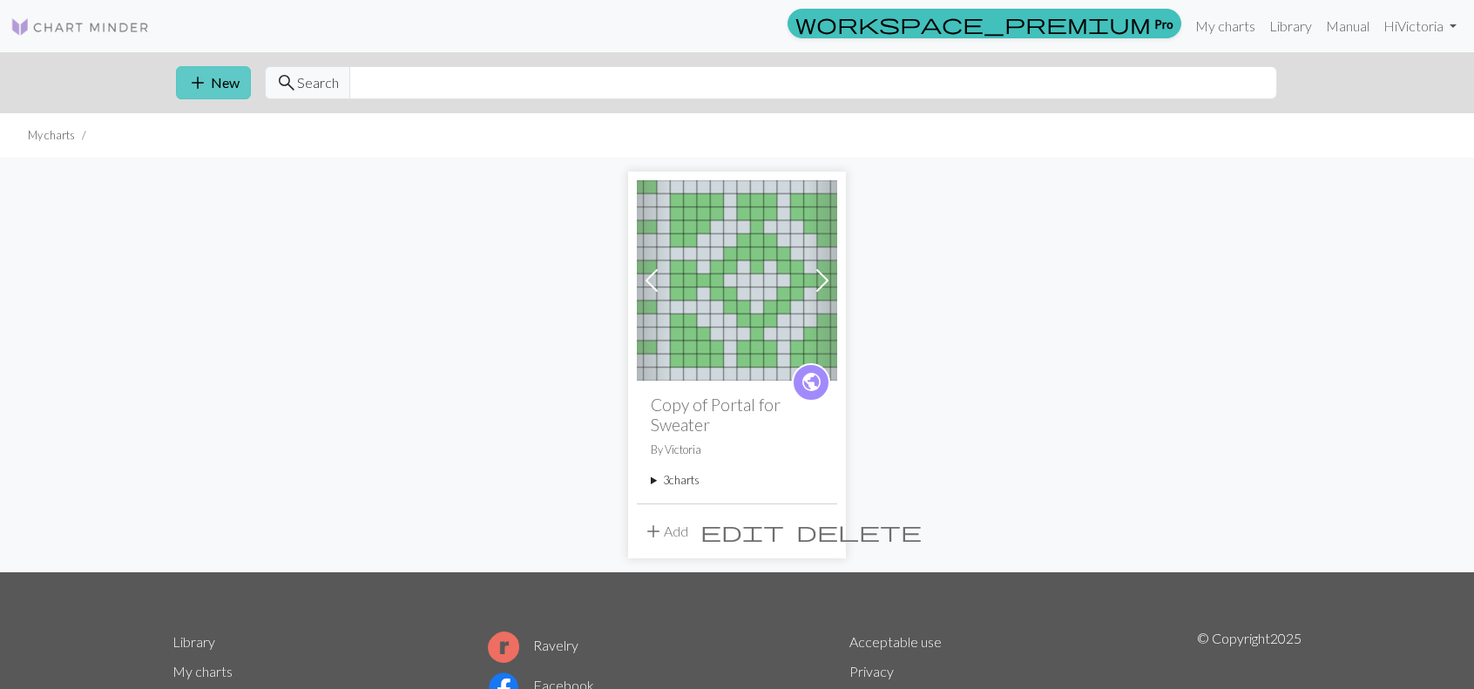
click at [186, 77] on button "add New" at bounding box center [213, 82] width 75 height 33
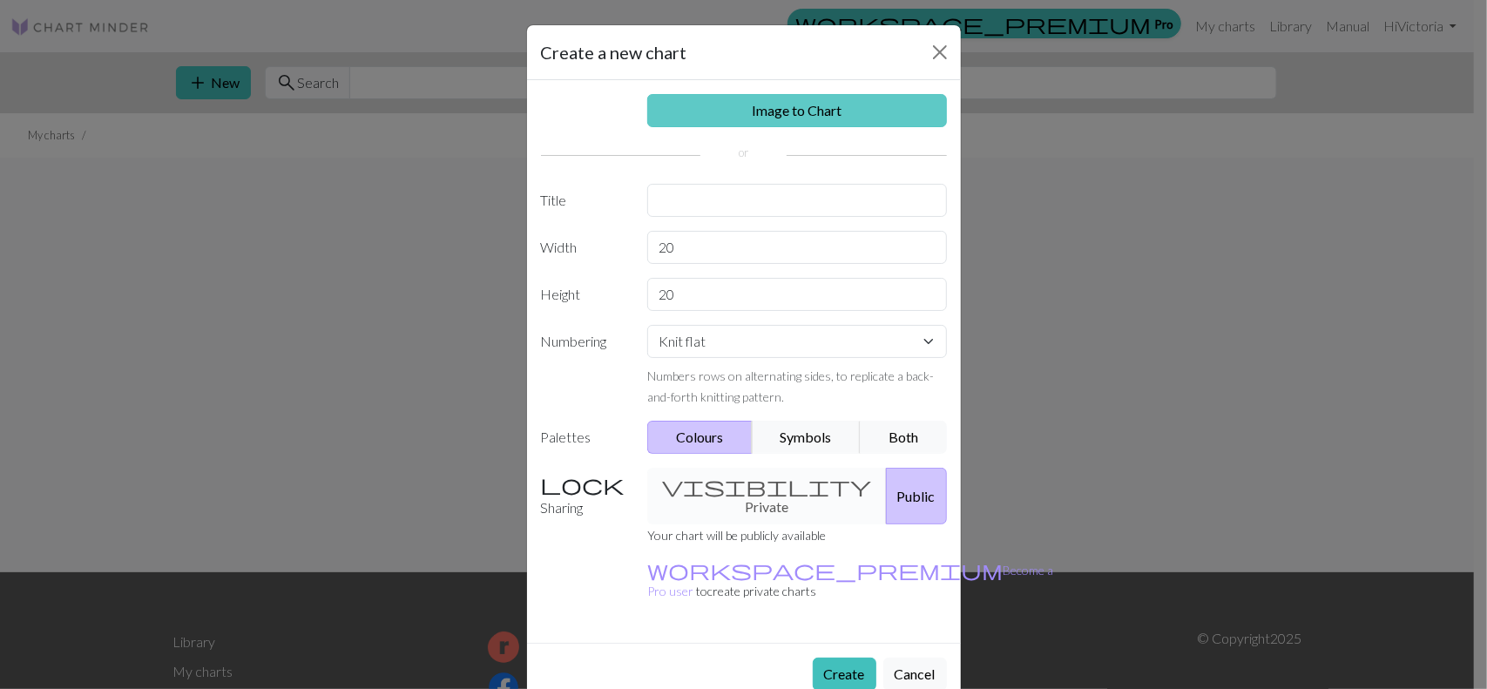
click at [802, 109] on link "Image to Chart" at bounding box center [797, 110] width 300 height 33
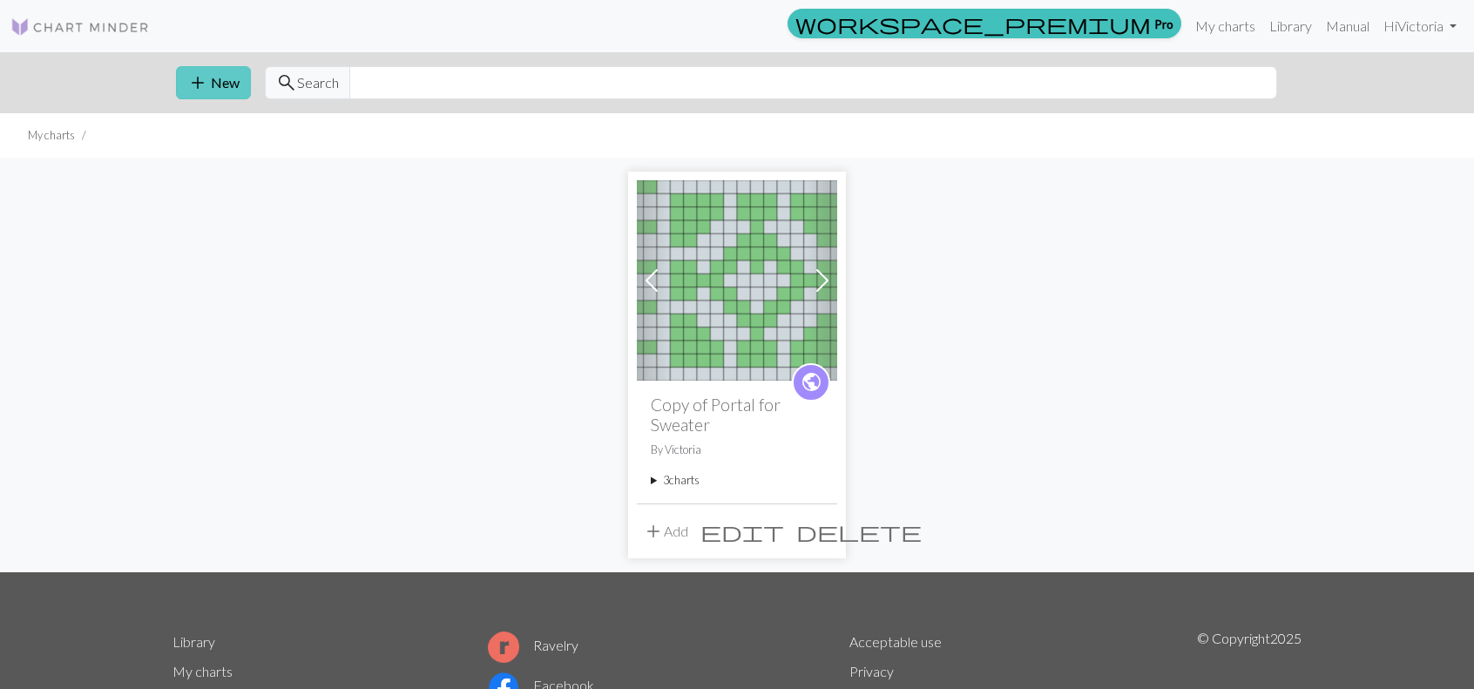
drag, startPoint x: 201, startPoint y: 59, endPoint x: 195, endPoint y: 91, distance: 32.0
click at [195, 91] on div "add New search Search" at bounding box center [737, 82] width 1150 height 61
click at [195, 91] on span "add" at bounding box center [197, 83] width 21 height 24
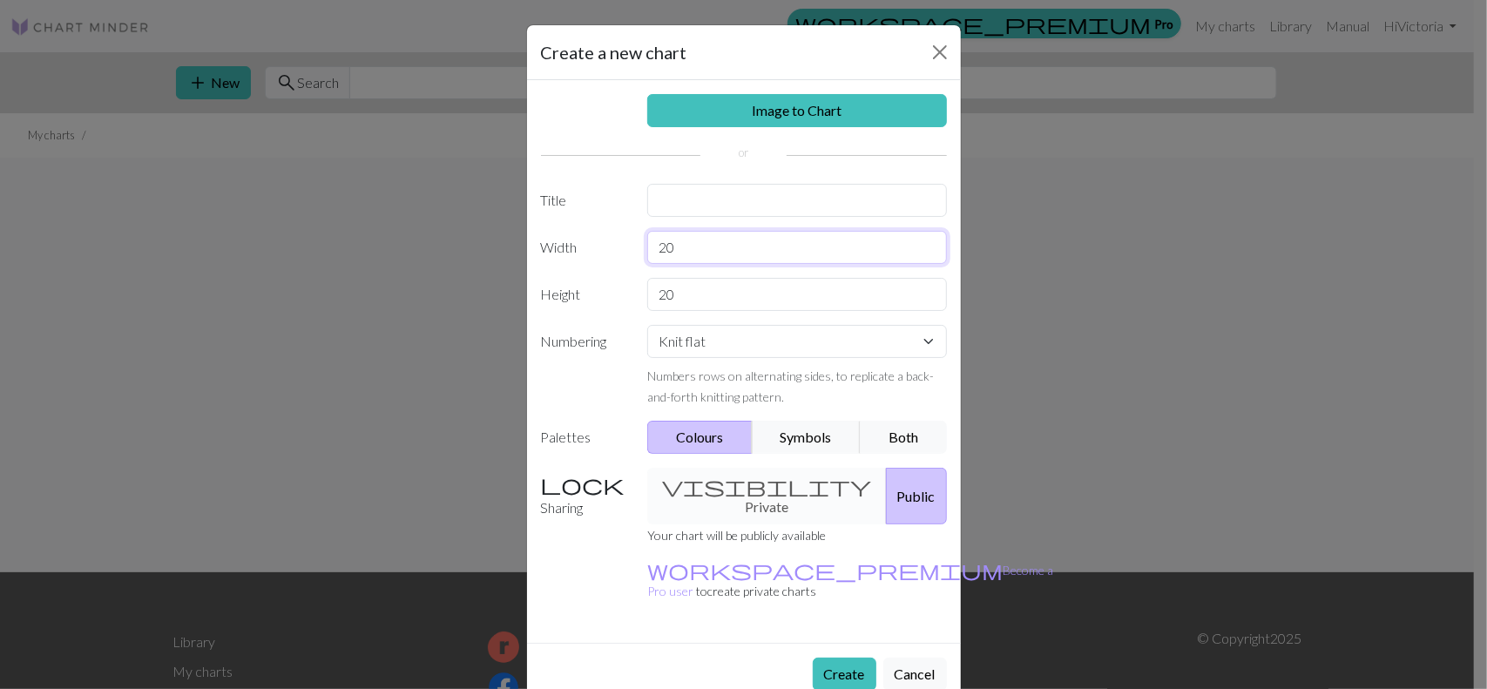
click at [716, 253] on input "20" at bounding box center [797, 247] width 300 height 33
click at [768, 344] on select "Knit flat Knit in the round Lace knitting Cross stitch" at bounding box center [797, 341] width 300 height 33
click at [647, 325] on select "Knit flat Knit in the round Lace knitting Cross stitch" at bounding box center [797, 341] width 300 height 33
click at [700, 206] on input "text" at bounding box center [797, 200] width 300 height 33
type input "Test Portal Scarf"
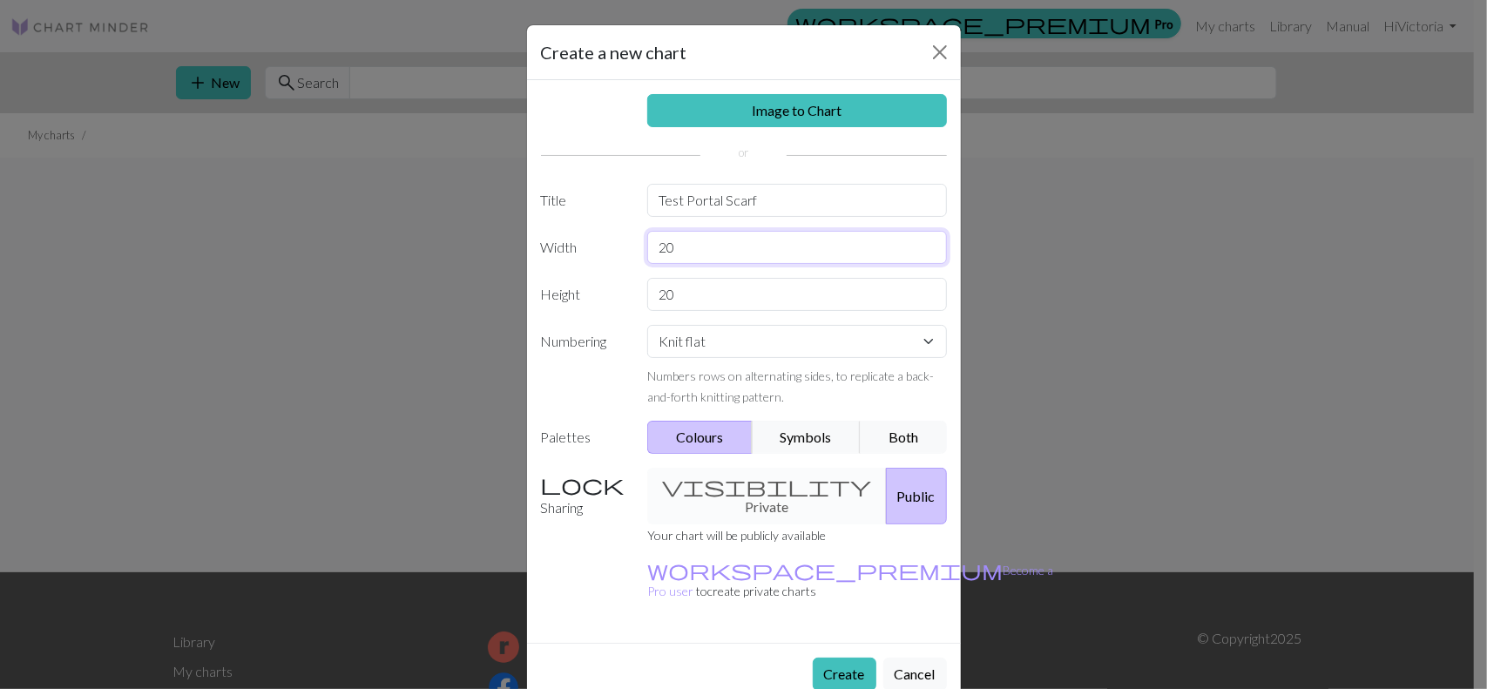
click at [714, 254] on input "20" at bounding box center [797, 247] width 300 height 33
